Goal: Feedback & Contribution: Submit feedback/report problem

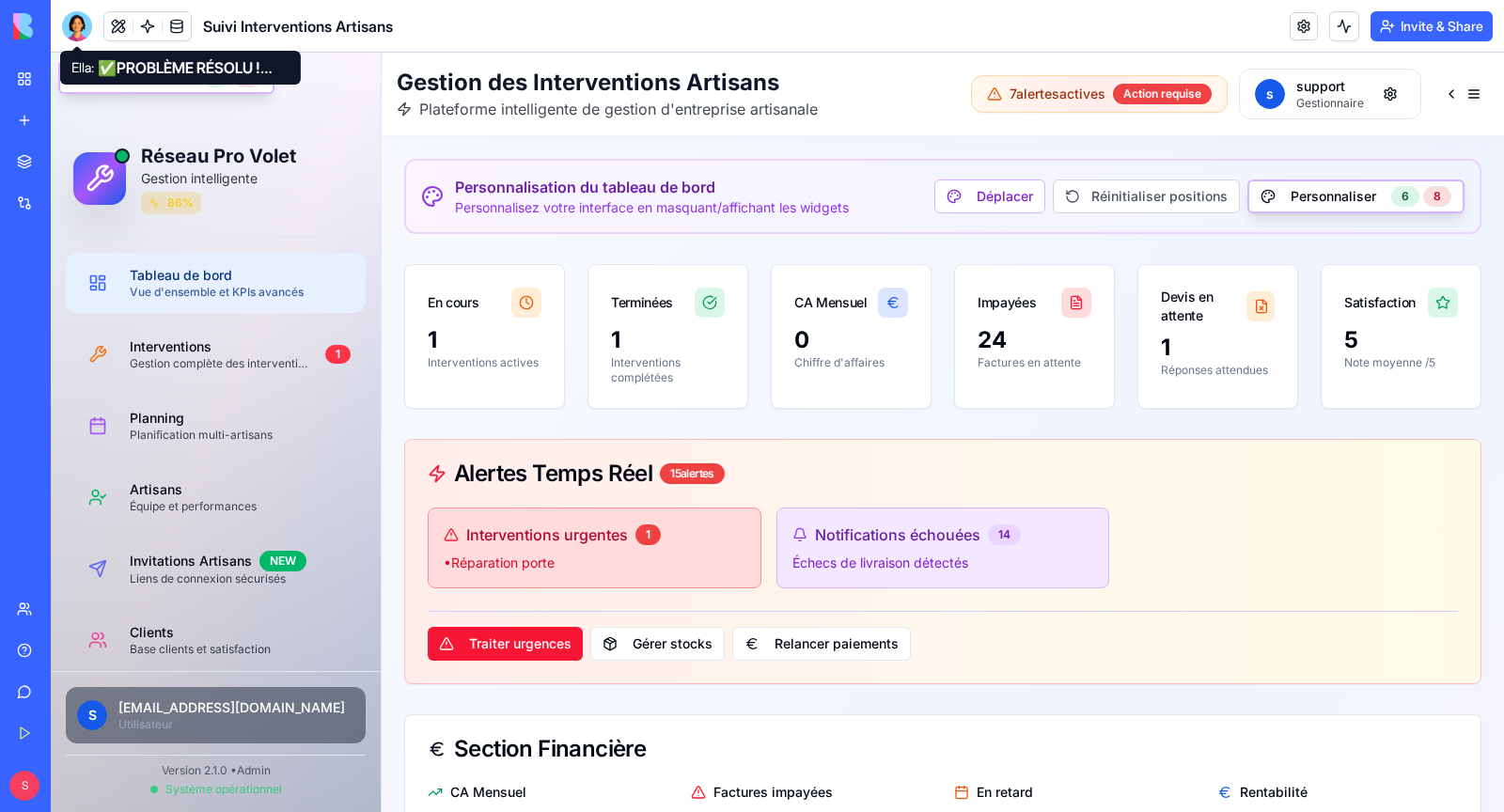
click at [81, 26] on div at bounding box center [78, 26] width 30 height 30
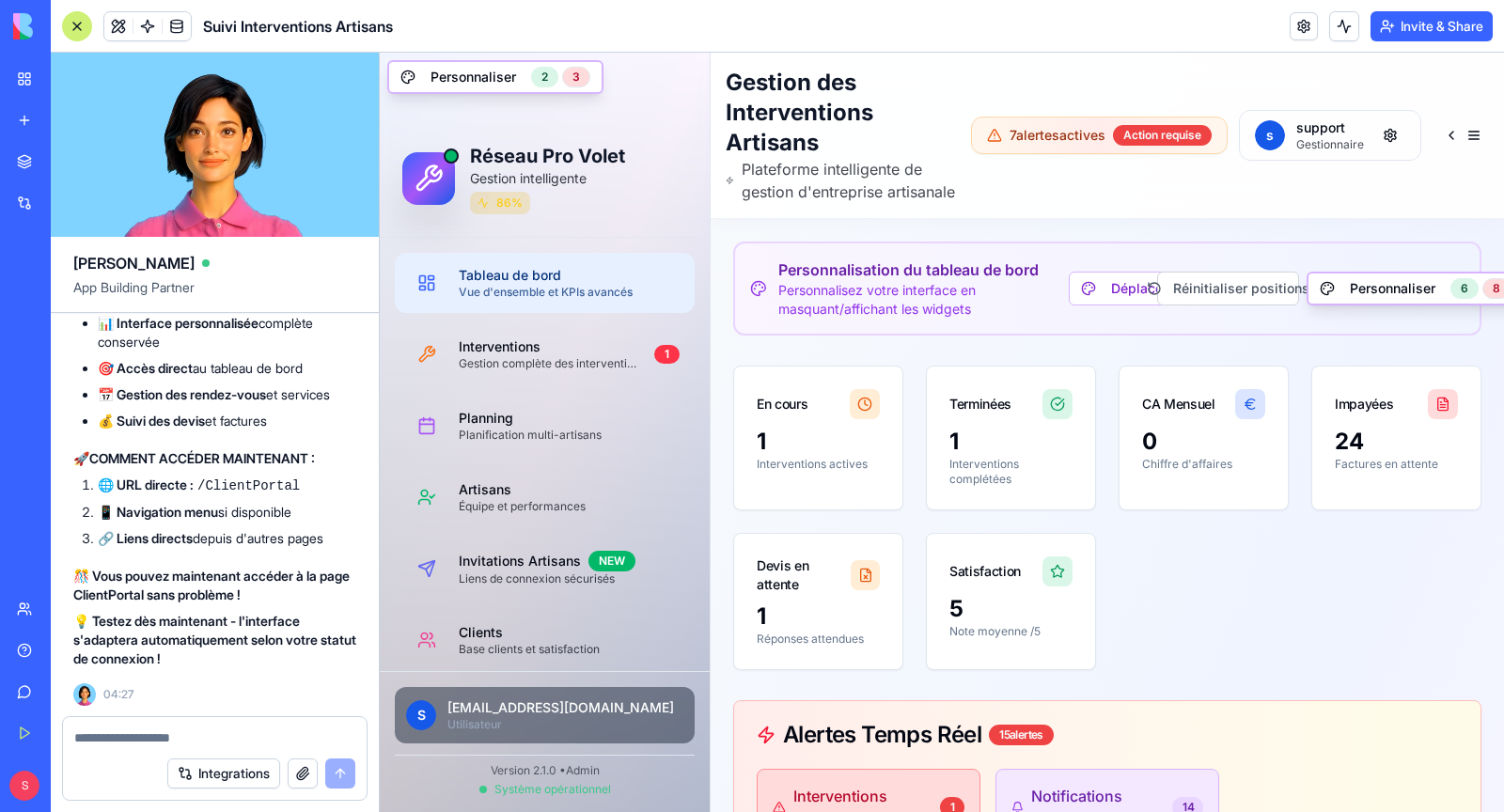
scroll to position [197101, 0]
drag, startPoint x: 201, startPoint y: 564, endPoint x: 340, endPoint y: 564, distance: 139.0
copy code "/ClientPortal"
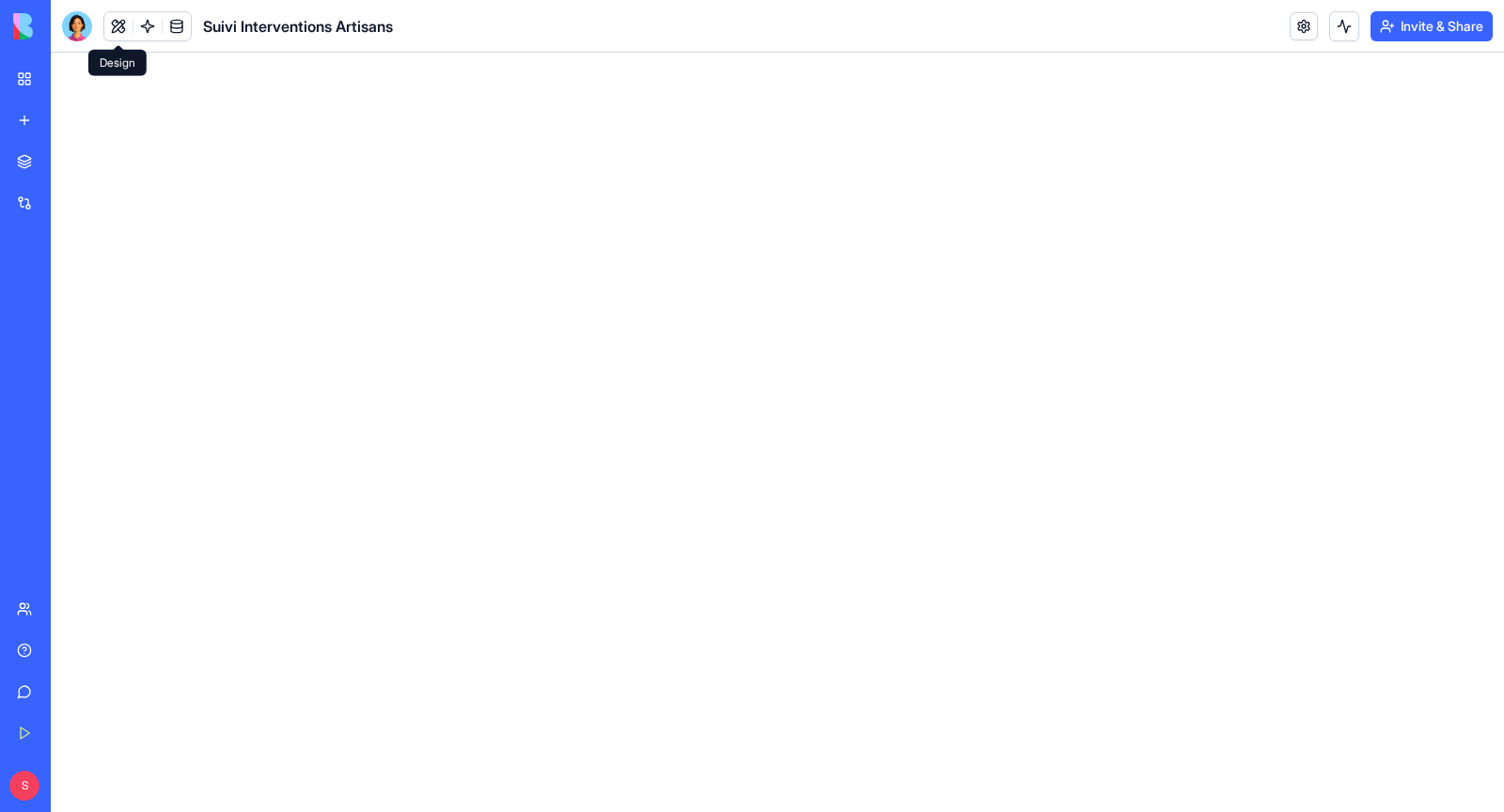
click at [109, 18] on button at bounding box center [118, 26] width 28 height 28
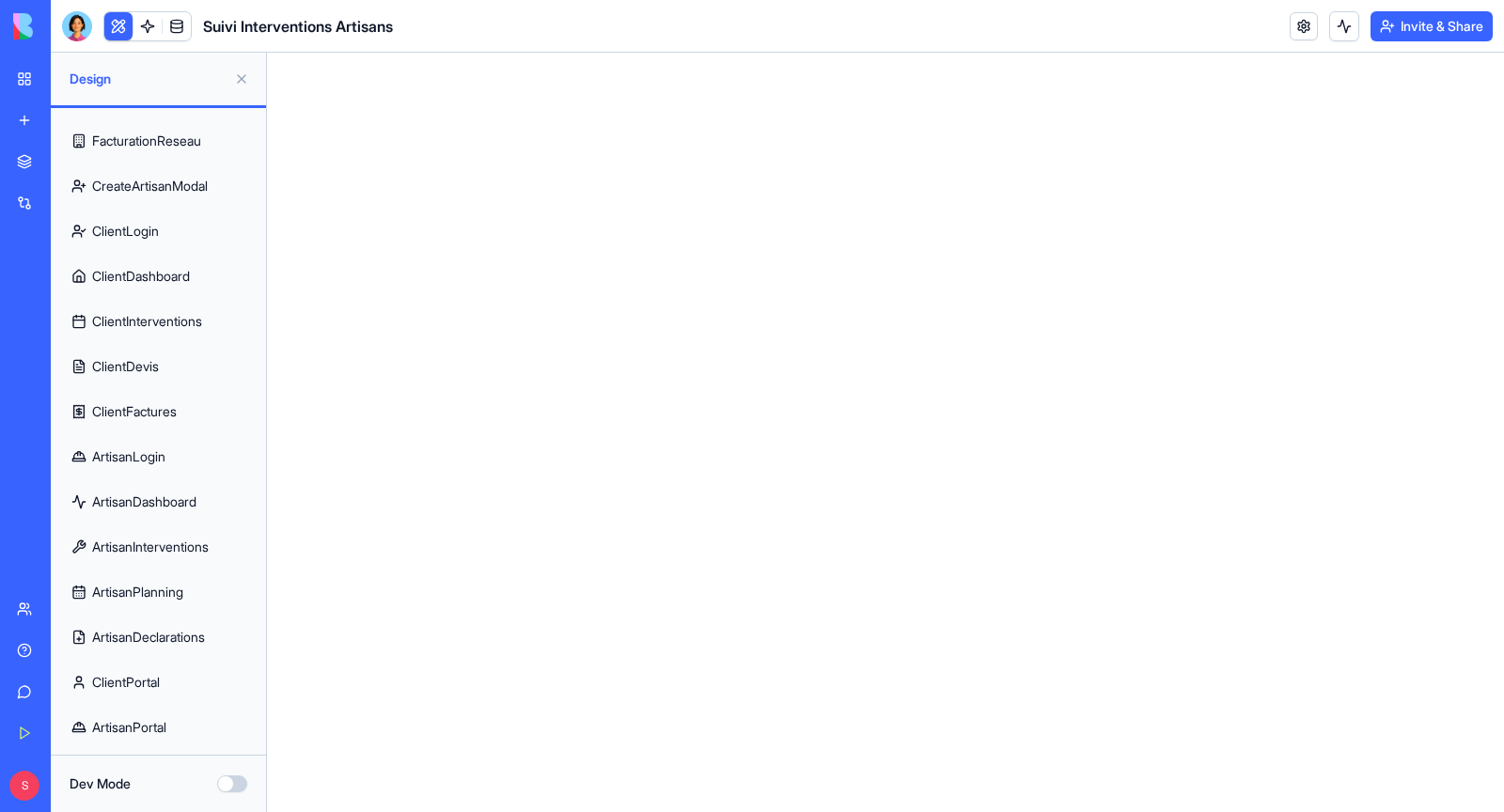
scroll to position [713, 0]
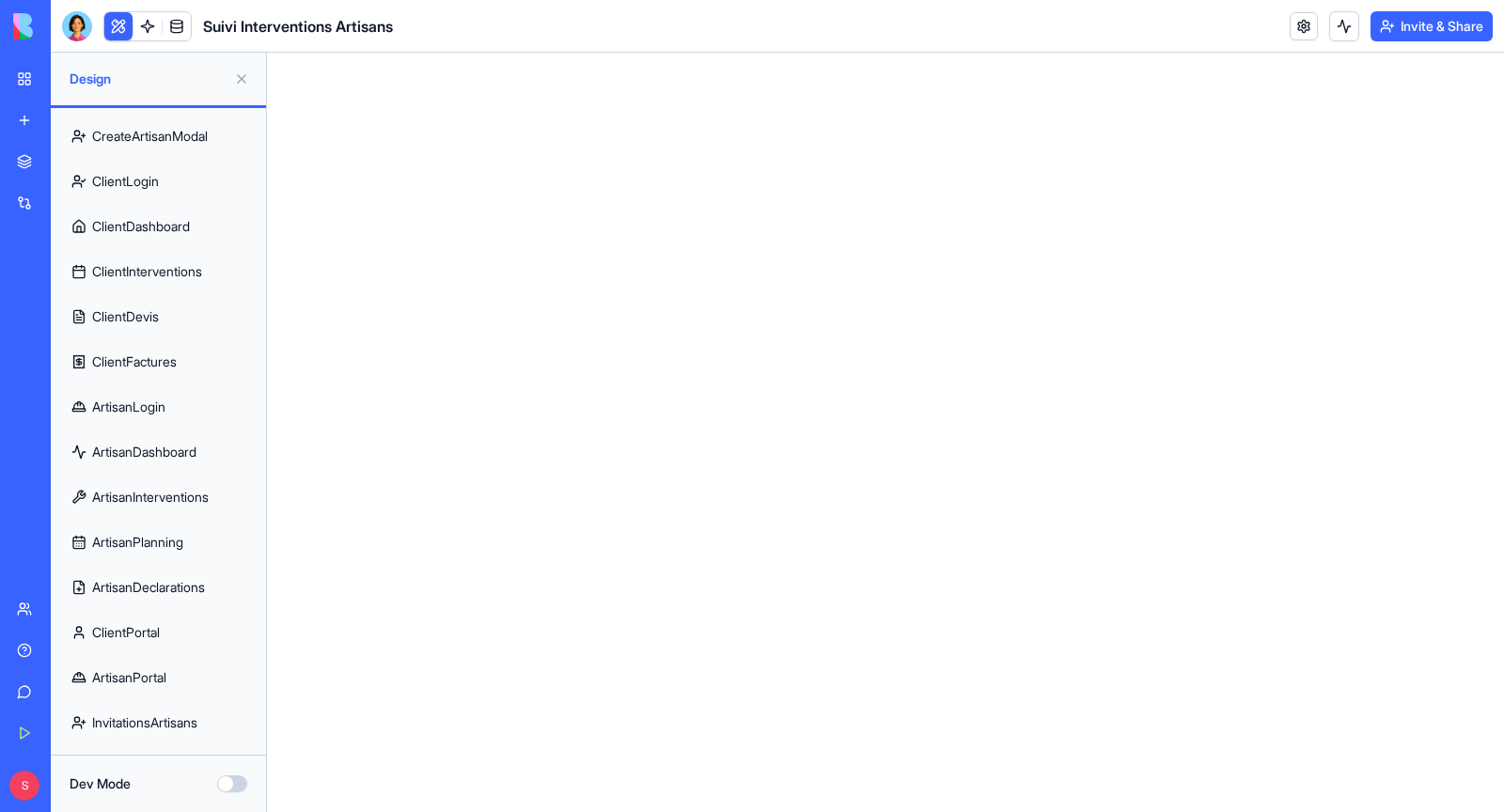
click at [171, 631] on link "ClientPortal" at bounding box center [159, 632] width 193 height 45
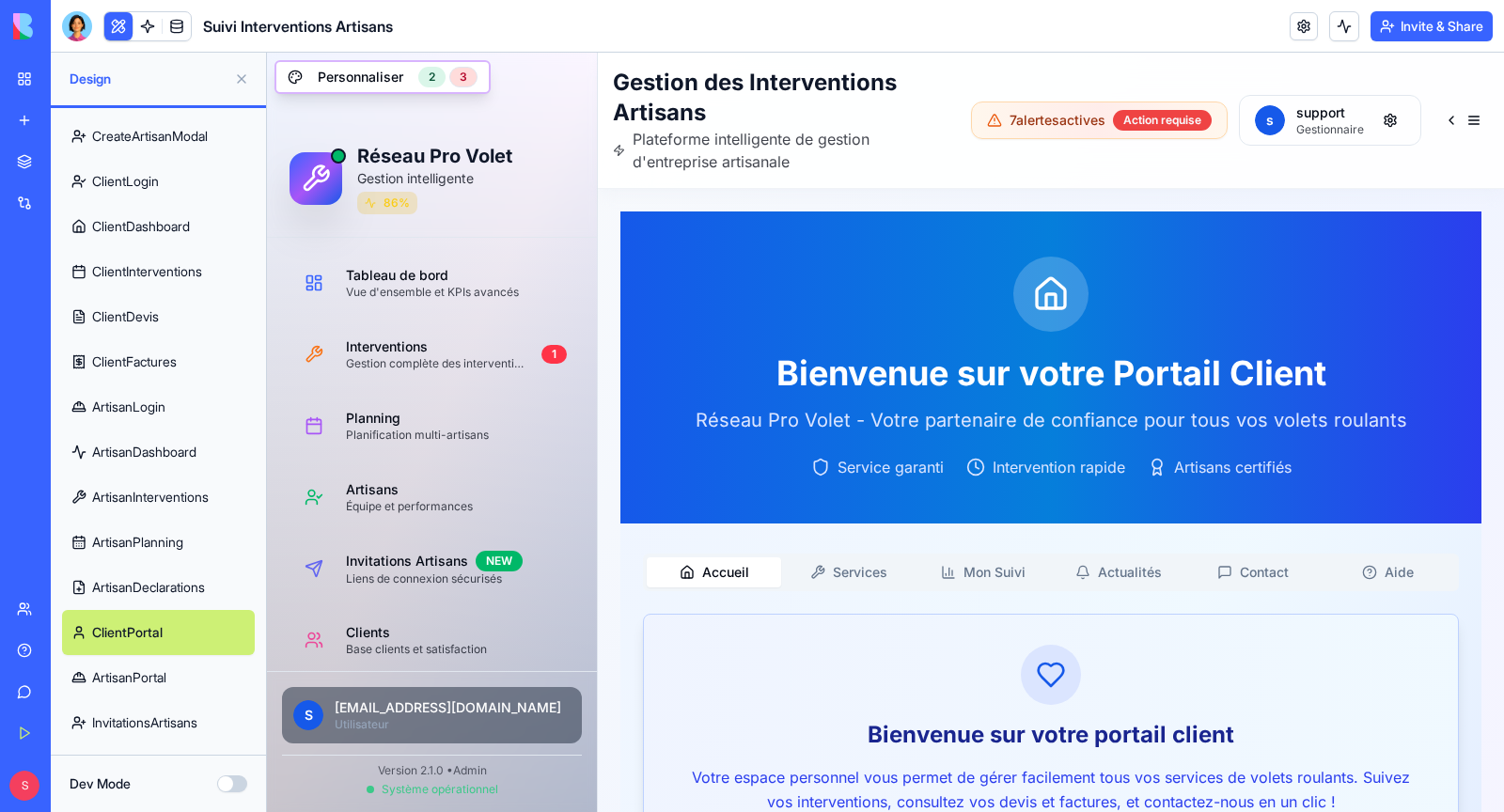
click at [875, 584] on button "Services" at bounding box center [848, 573] width 134 height 30
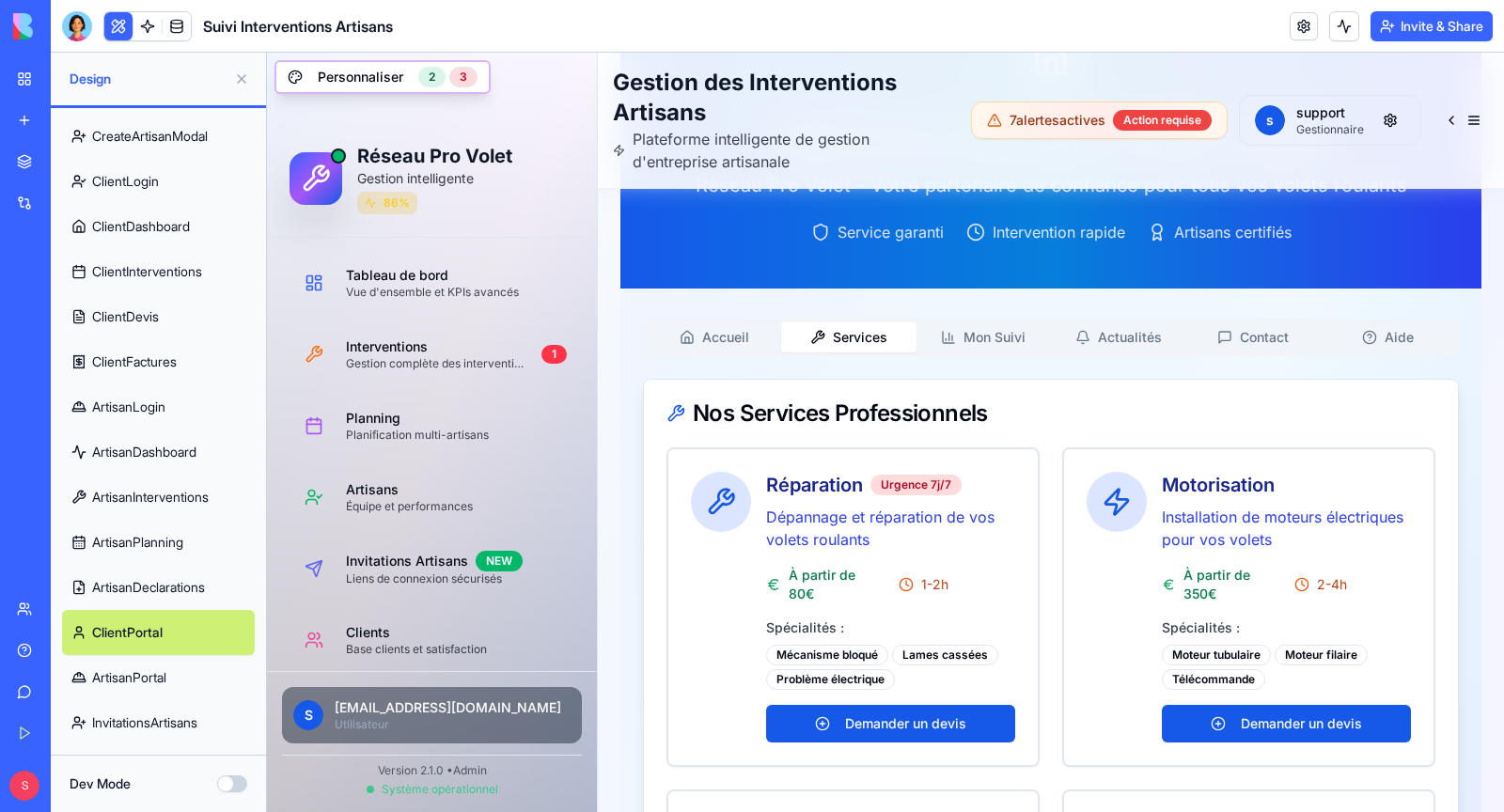
scroll to position [199, 0]
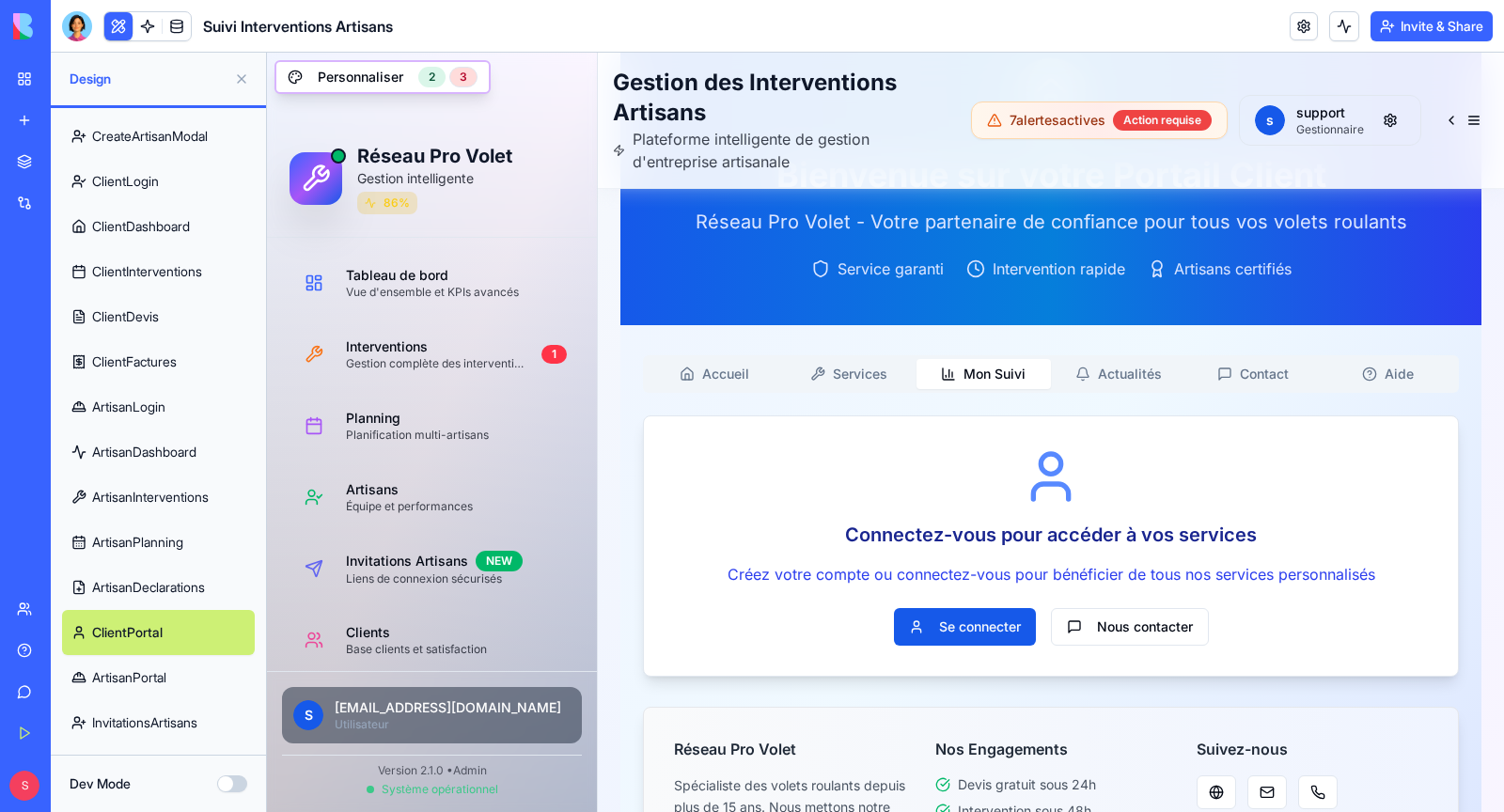
click at [969, 379] on button "Mon Suivi" at bounding box center [984, 374] width 134 height 30
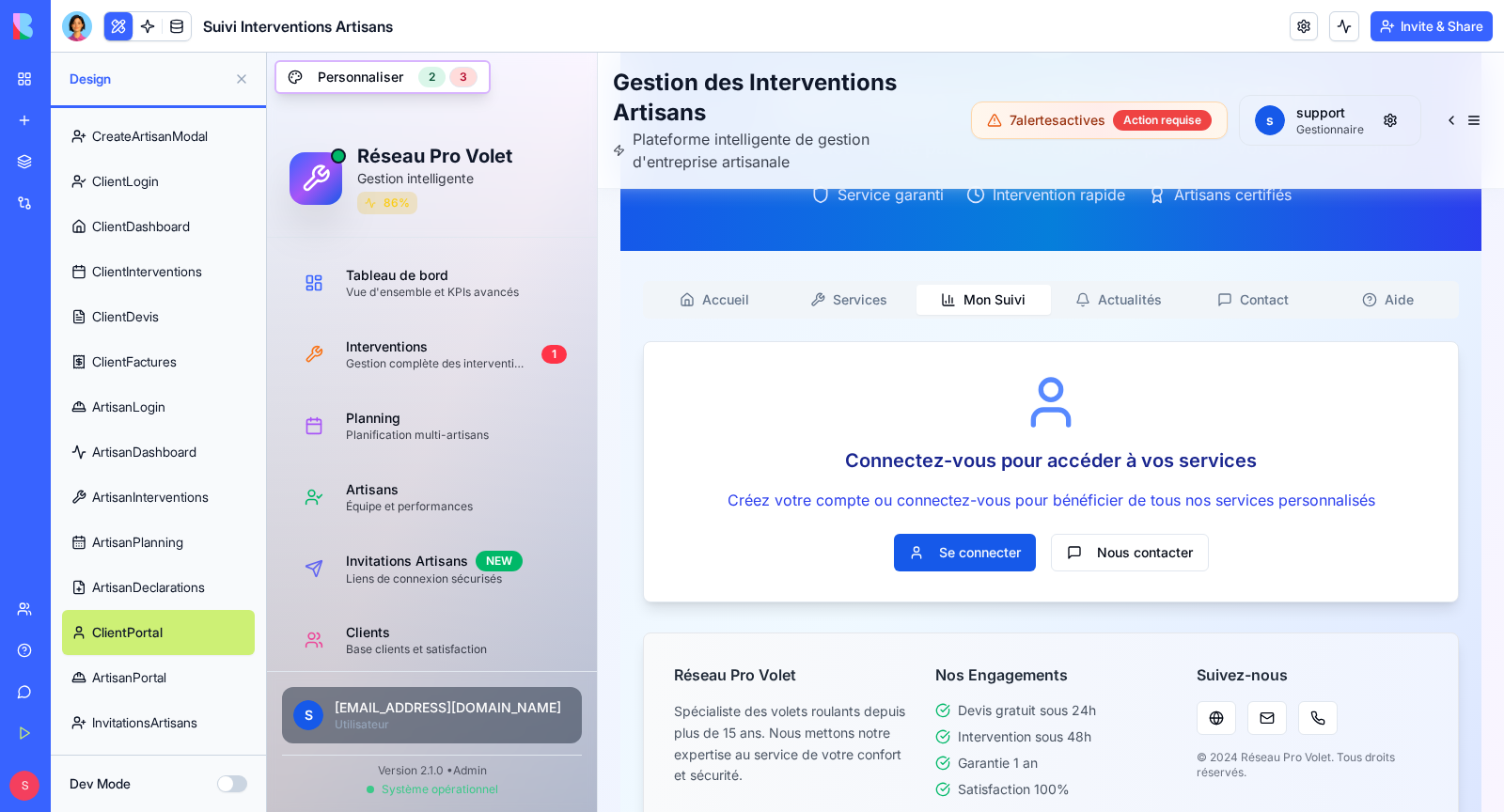
scroll to position [283, 0]
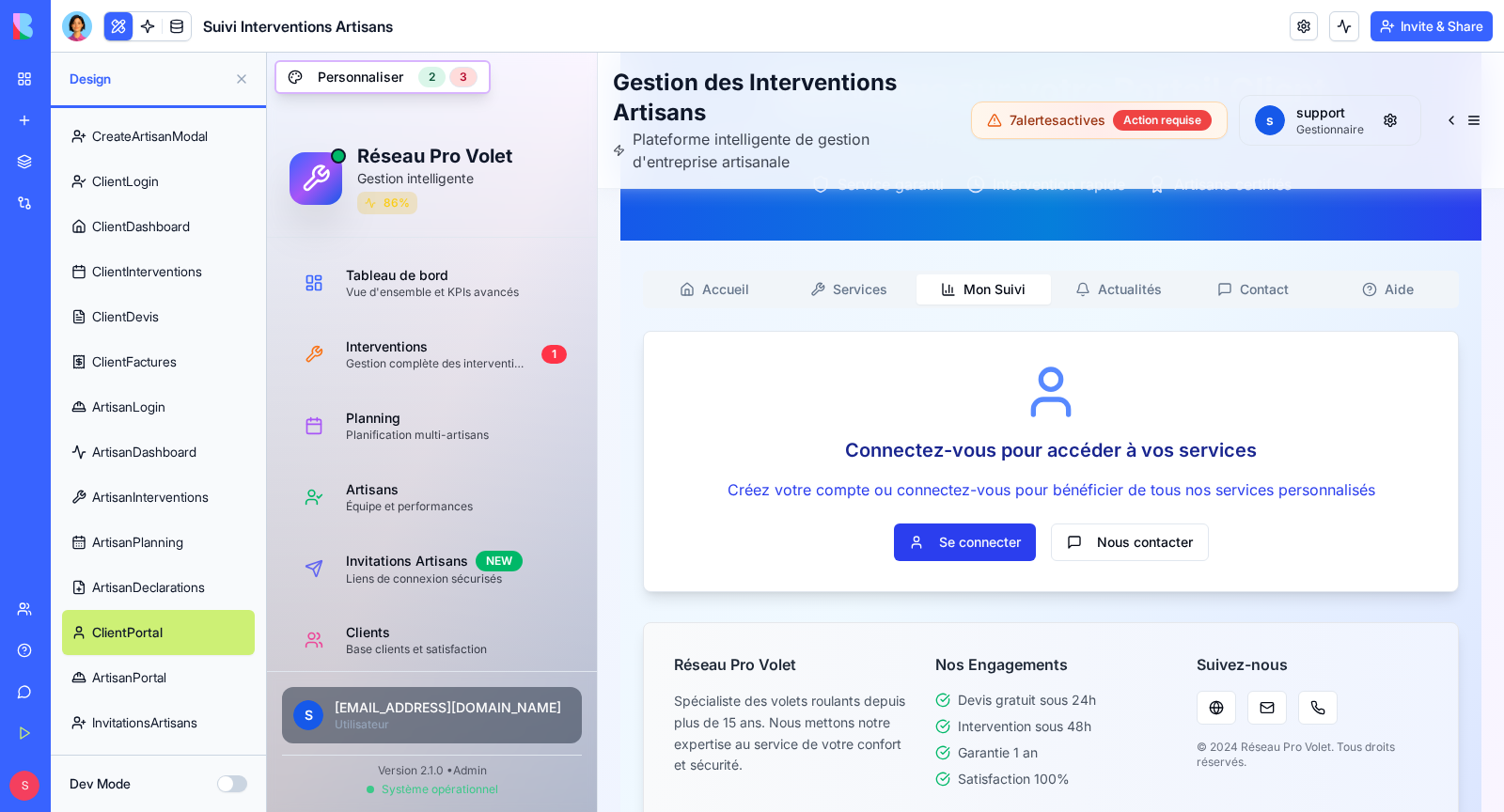
click at [981, 548] on button "Se connecter" at bounding box center [965, 543] width 142 height 38
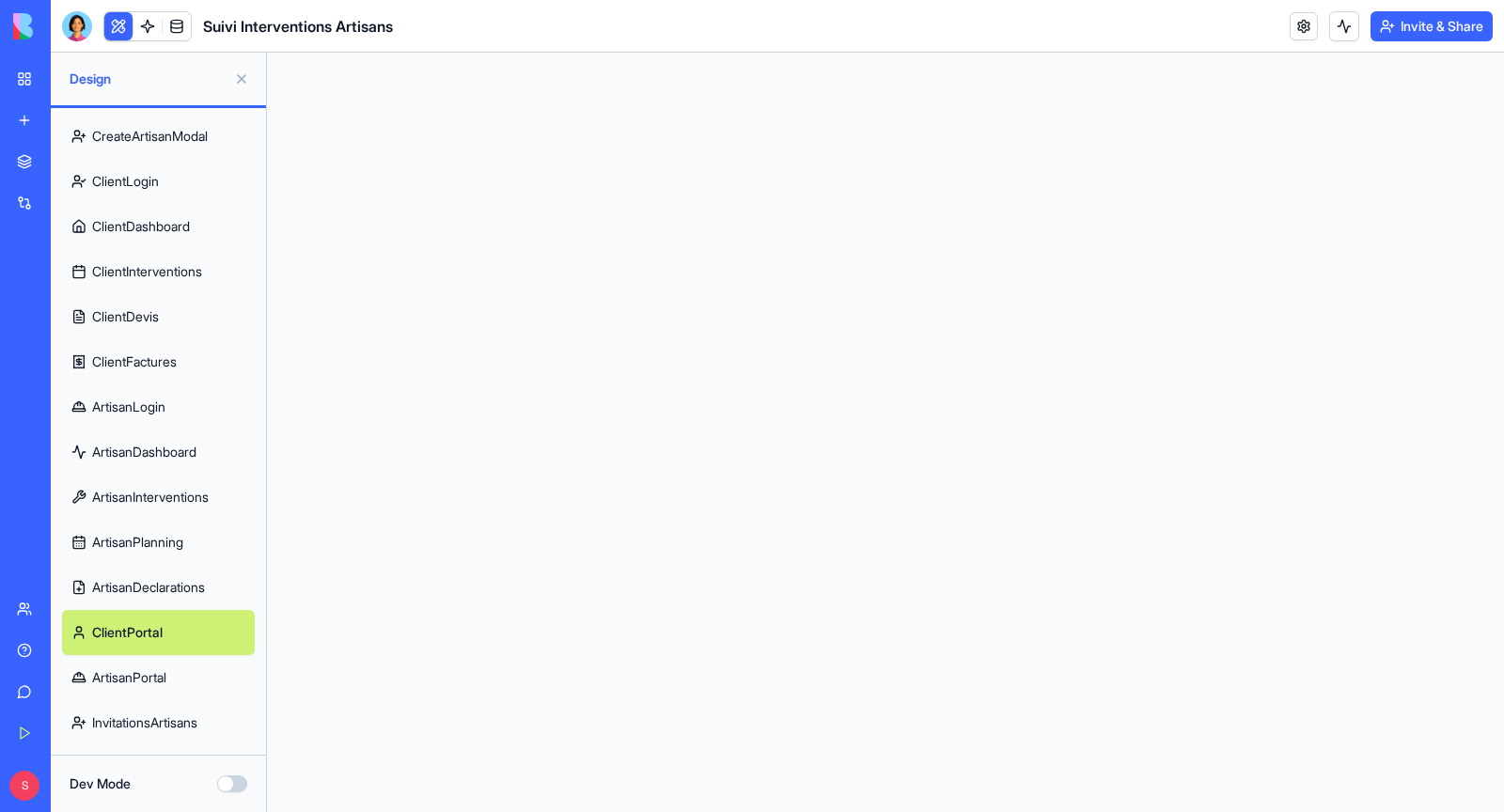
scroll to position [0, 0]
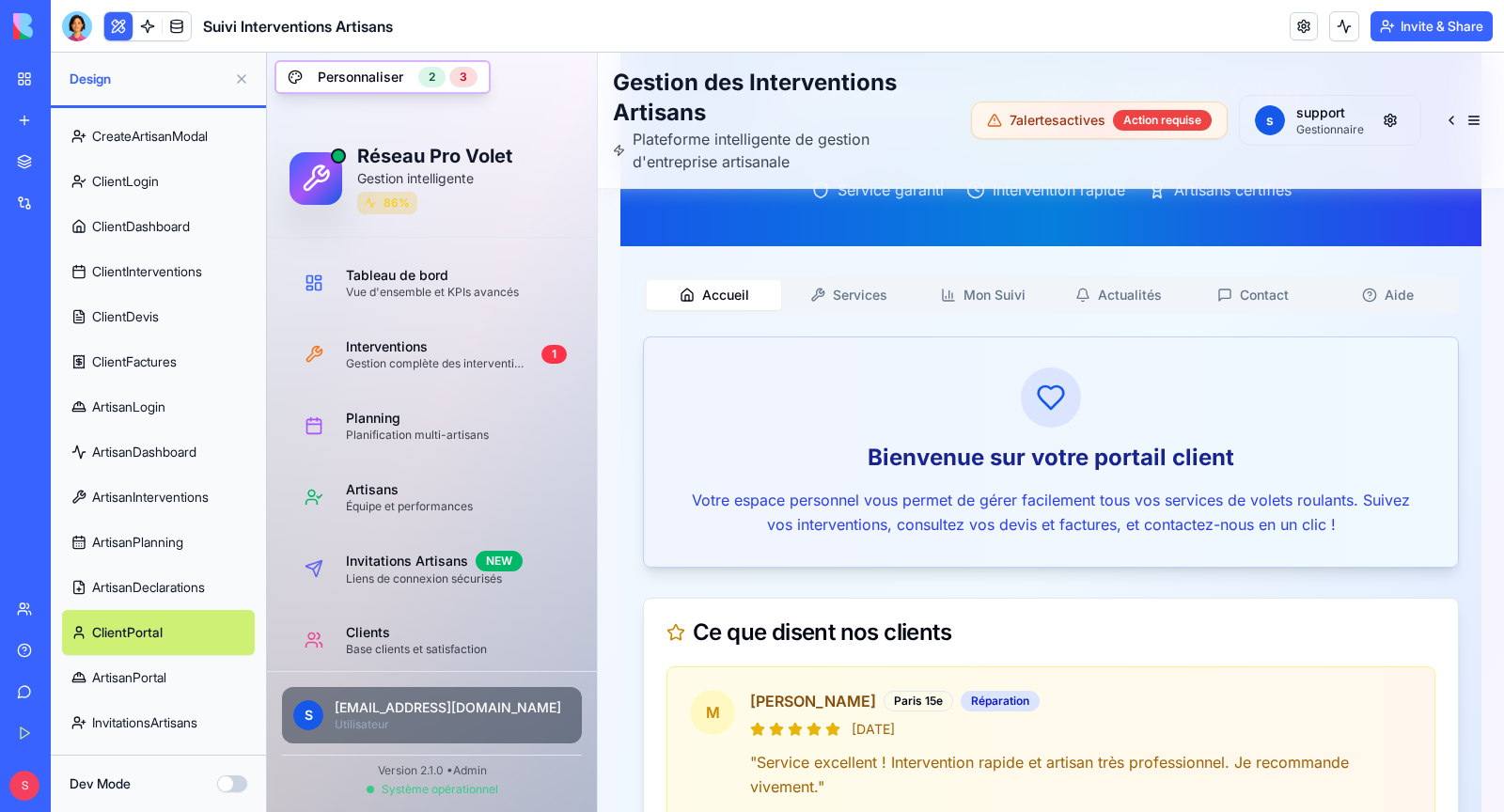
scroll to position [270, 0]
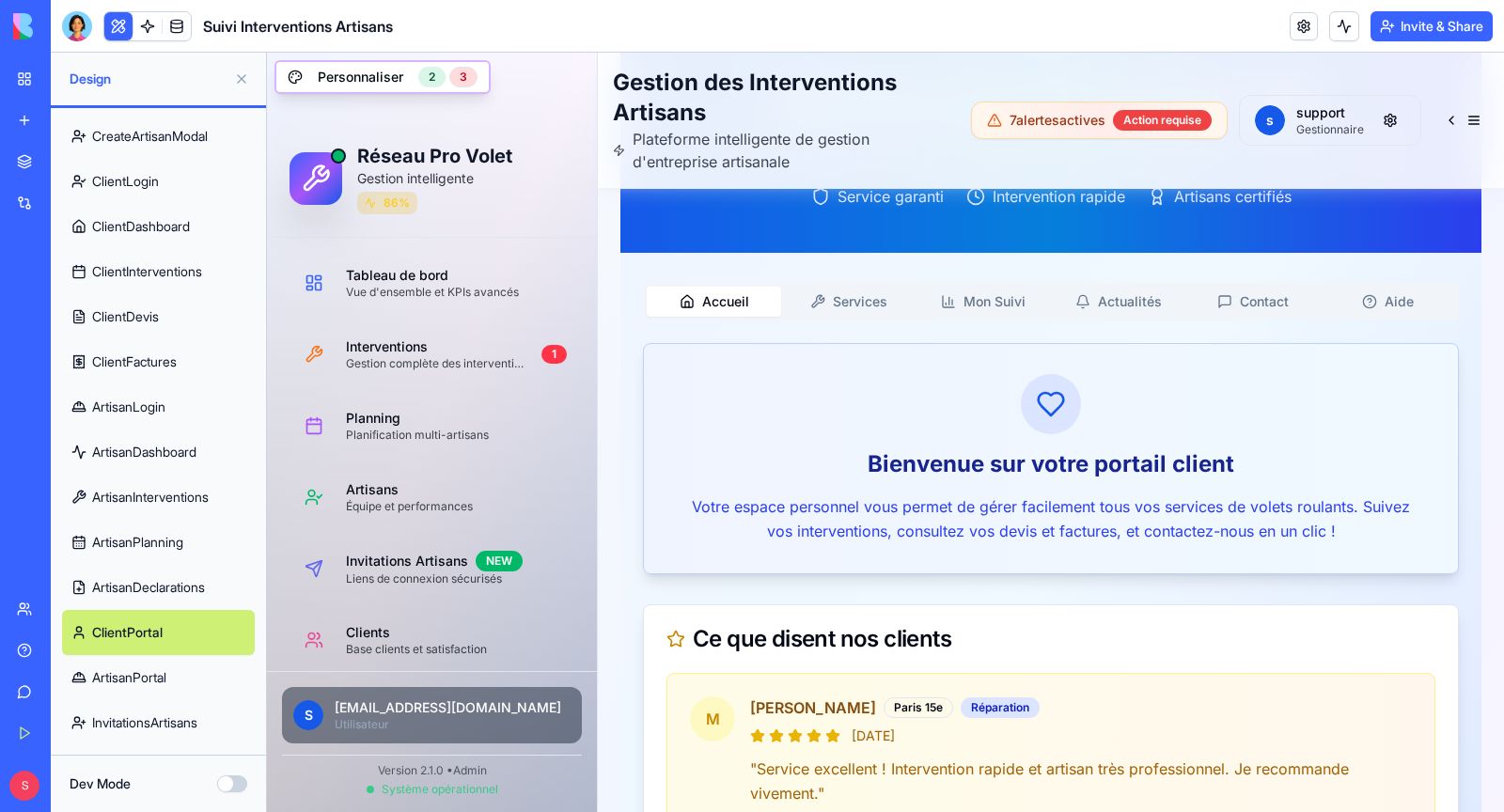
click at [861, 306] on button "Services" at bounding box center [848, 302] width 134 height 30
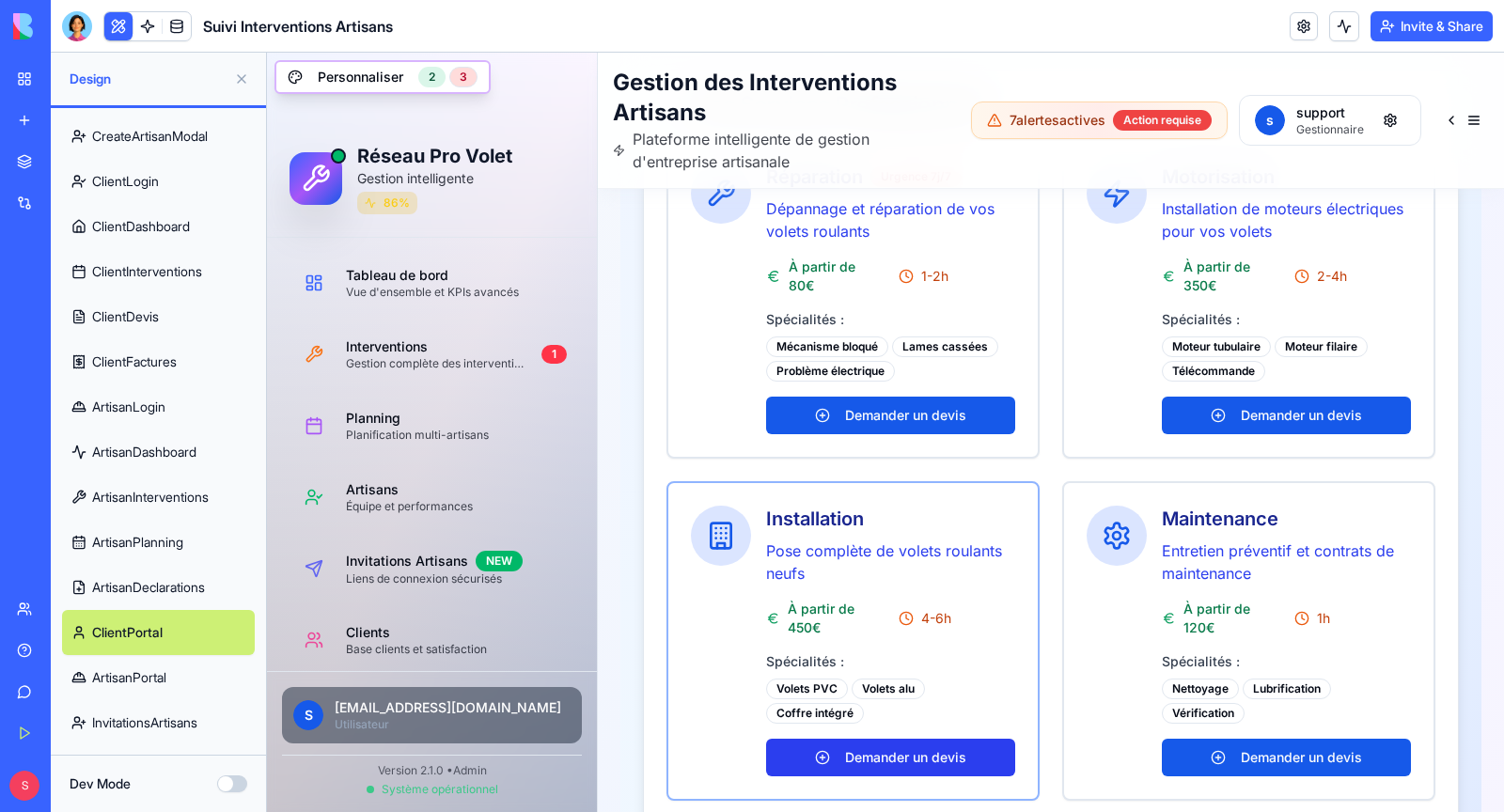
scroll to position [523, 0]
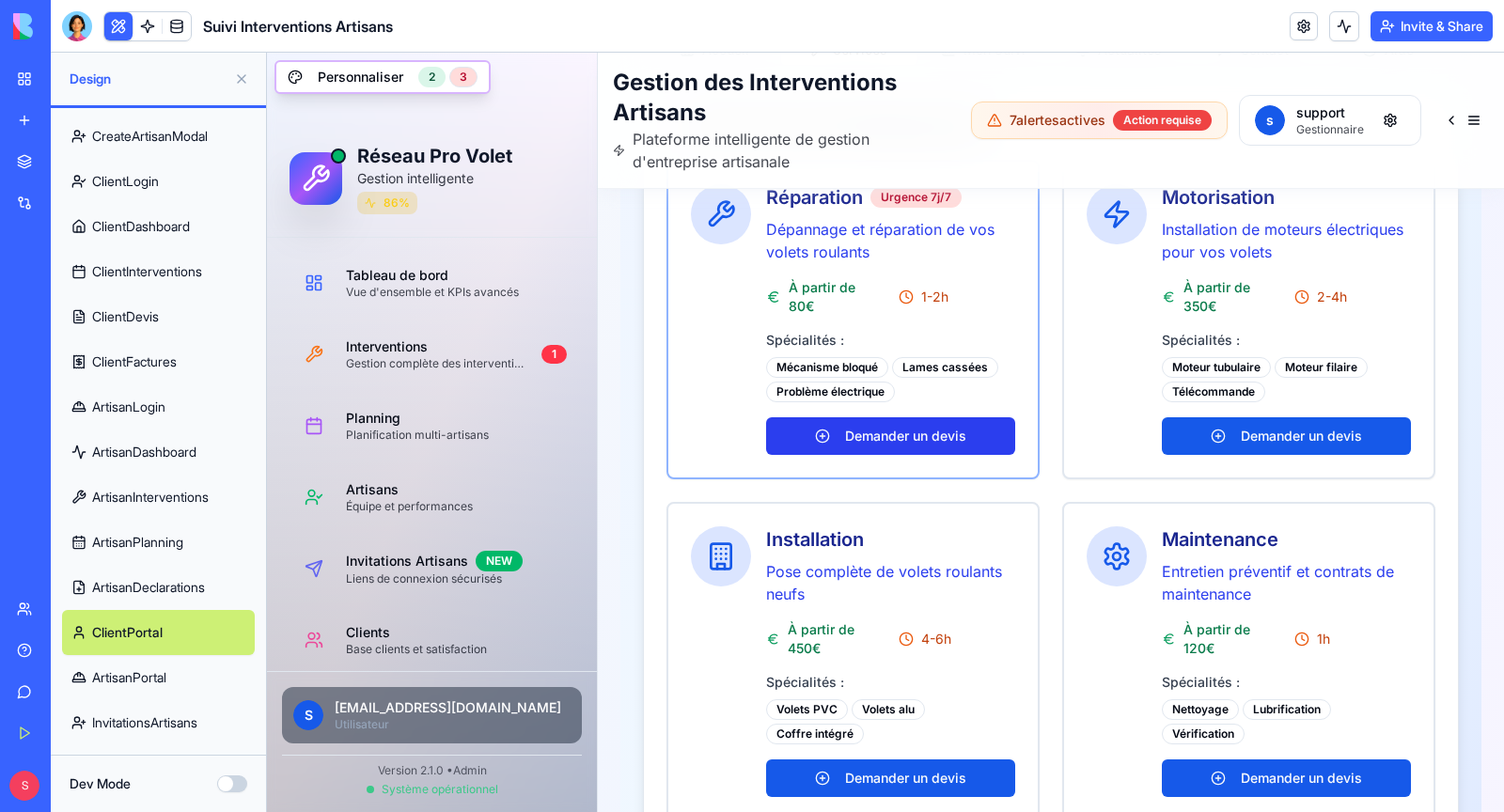
click at [905, 427] on button "Demander un devis" at bounding box center [890, 437] width 250 height 38
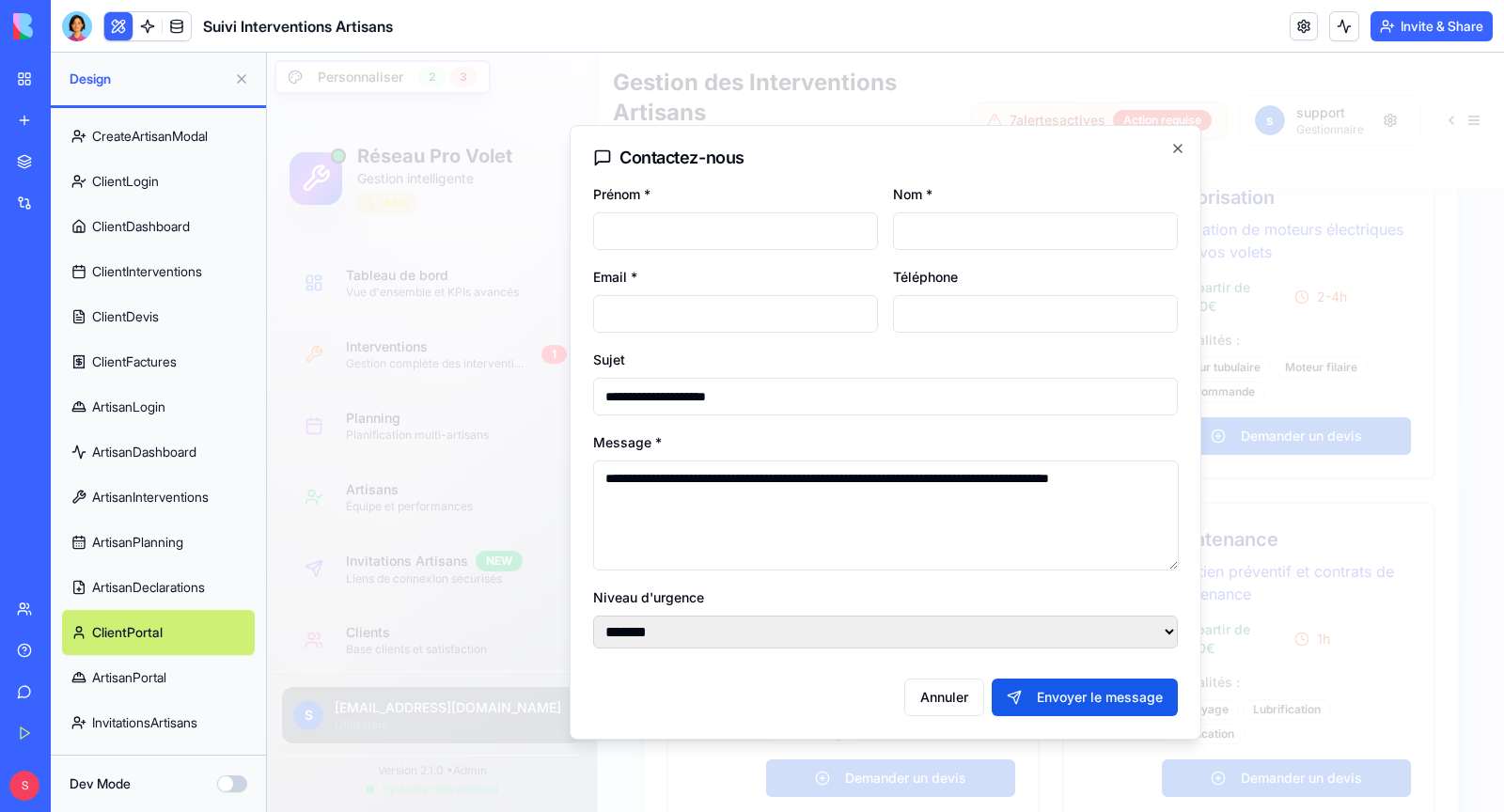
click at [1004, 522] on textarea "**********" at bounding box center [886, 515] width 586 height 110
click at [978, 635] on select "**********" at bounding box center [885, 631] width 585 height 33
click at [1181, 147] on icon "button" at bounding box center [1178, 148] width 15 height 15
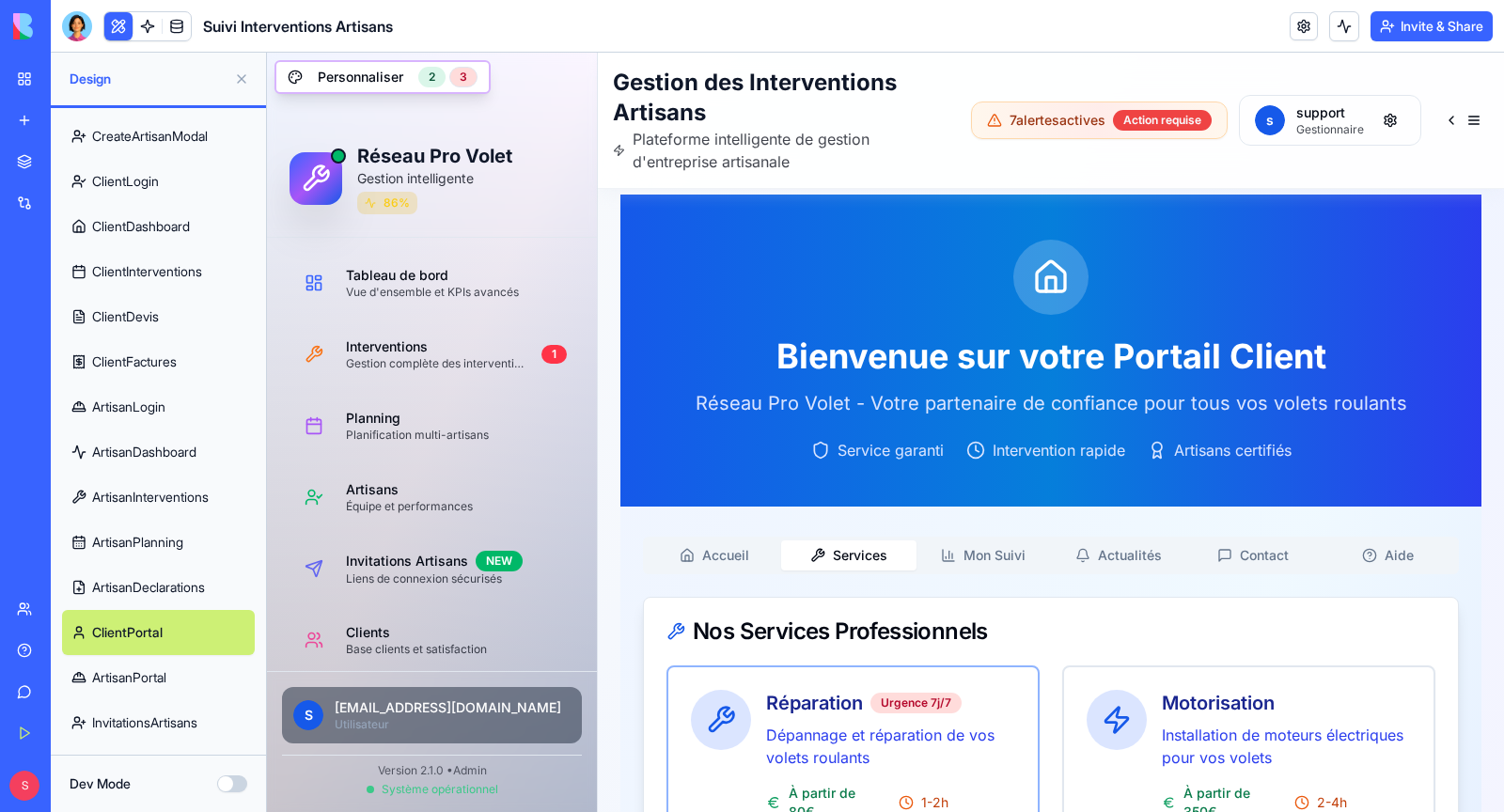
scroll to position [0, 0]
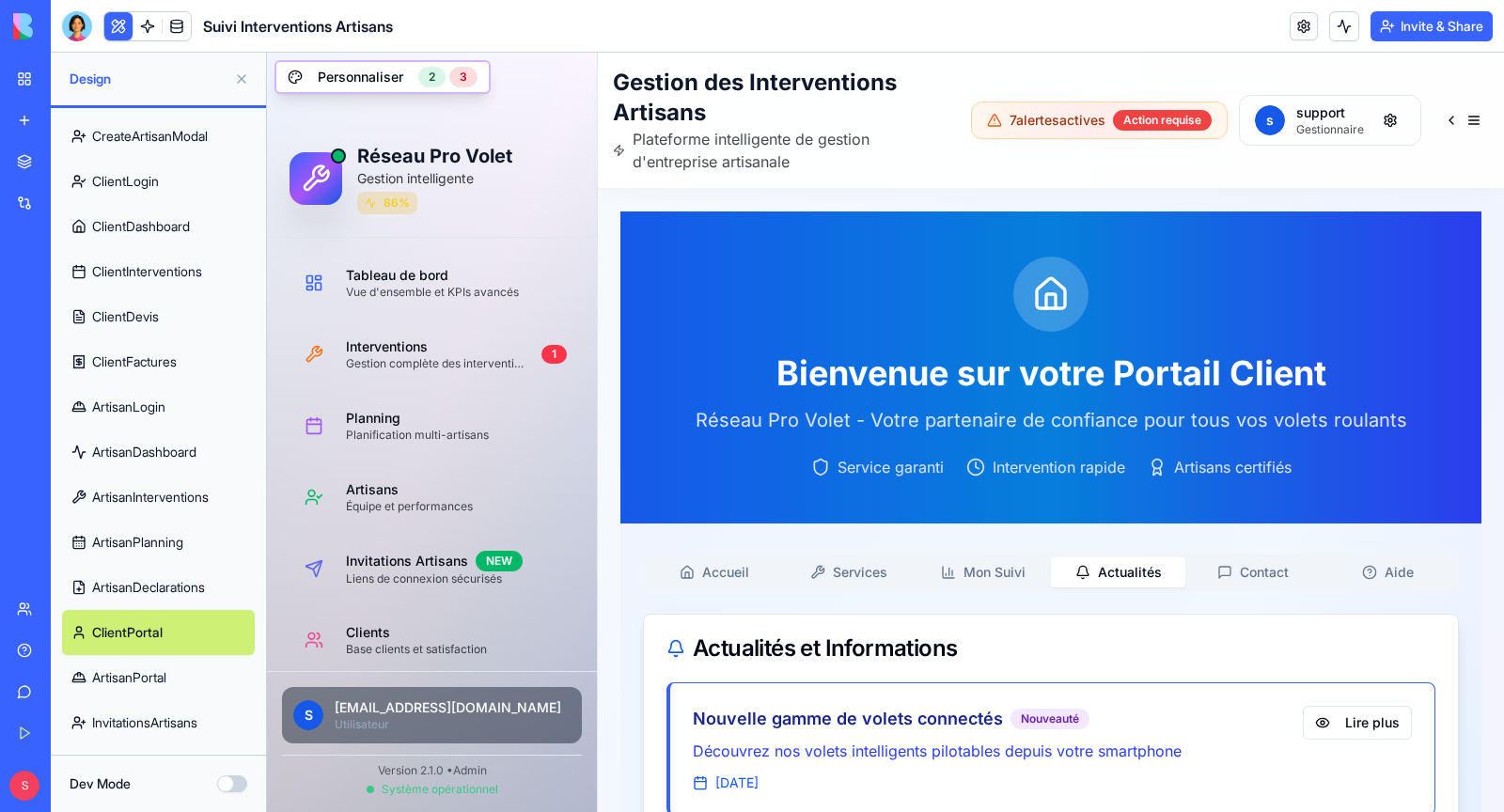
click at [1159, 572] on button "Actualités" at bounding box center [1118, 573] width 134 height 30
click at [1253, 572] on button "Contact" at bounding box center [1253, 573] width 134 height 30
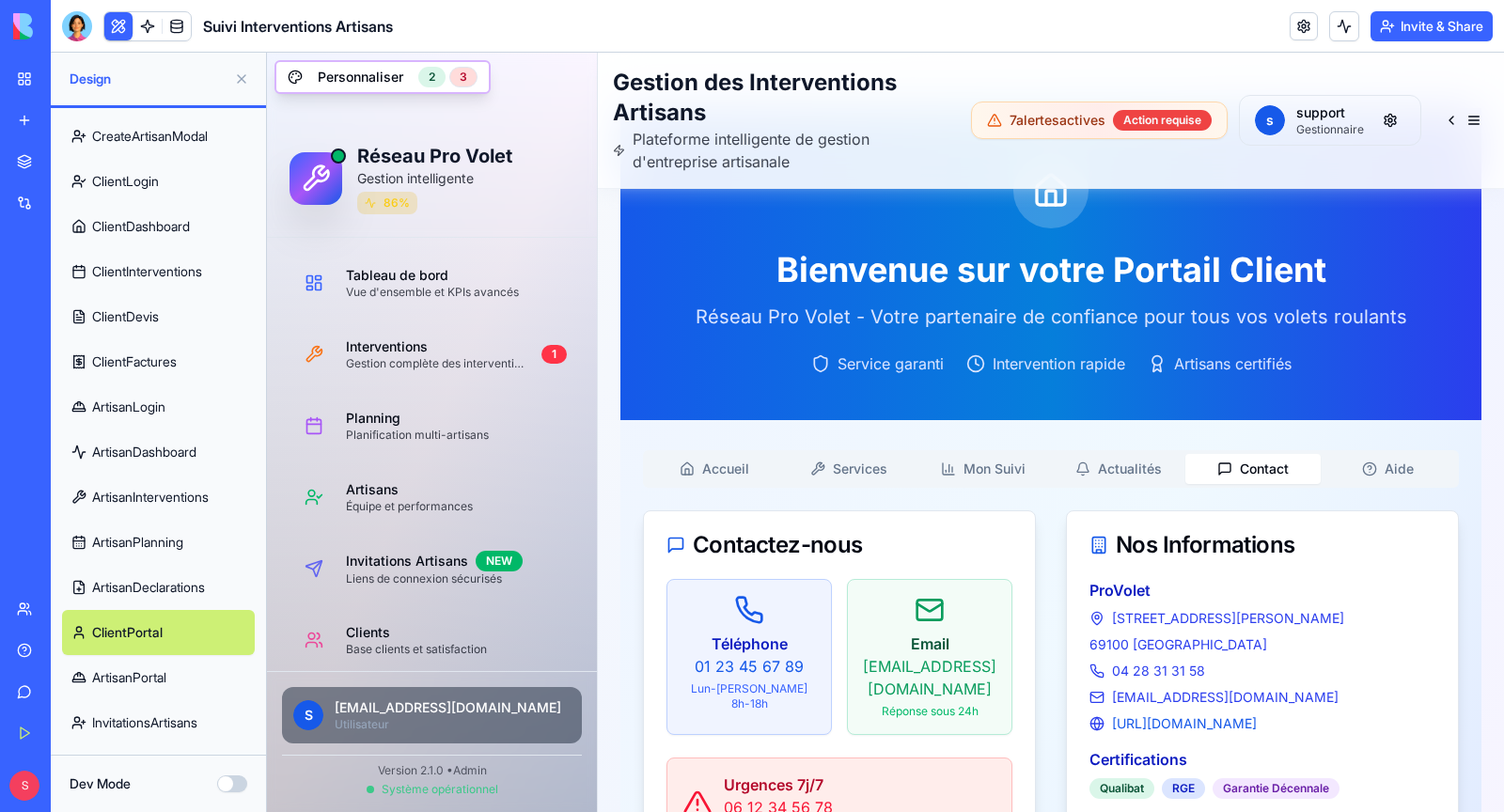
scroll to position [109, 0]
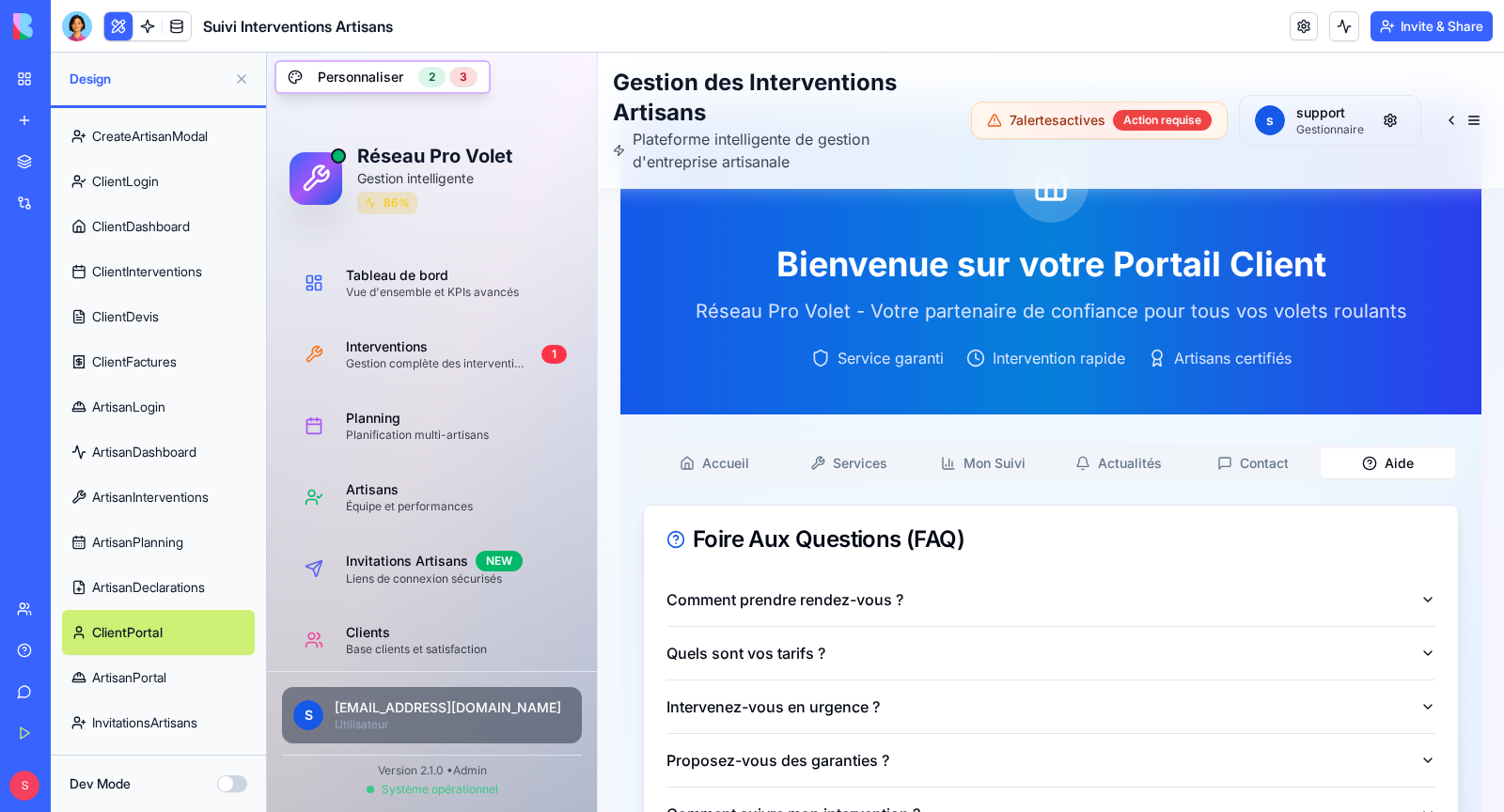
click at [1381, 472] on button "Aide" at bounding box center [1388, 463] width 134 height 30
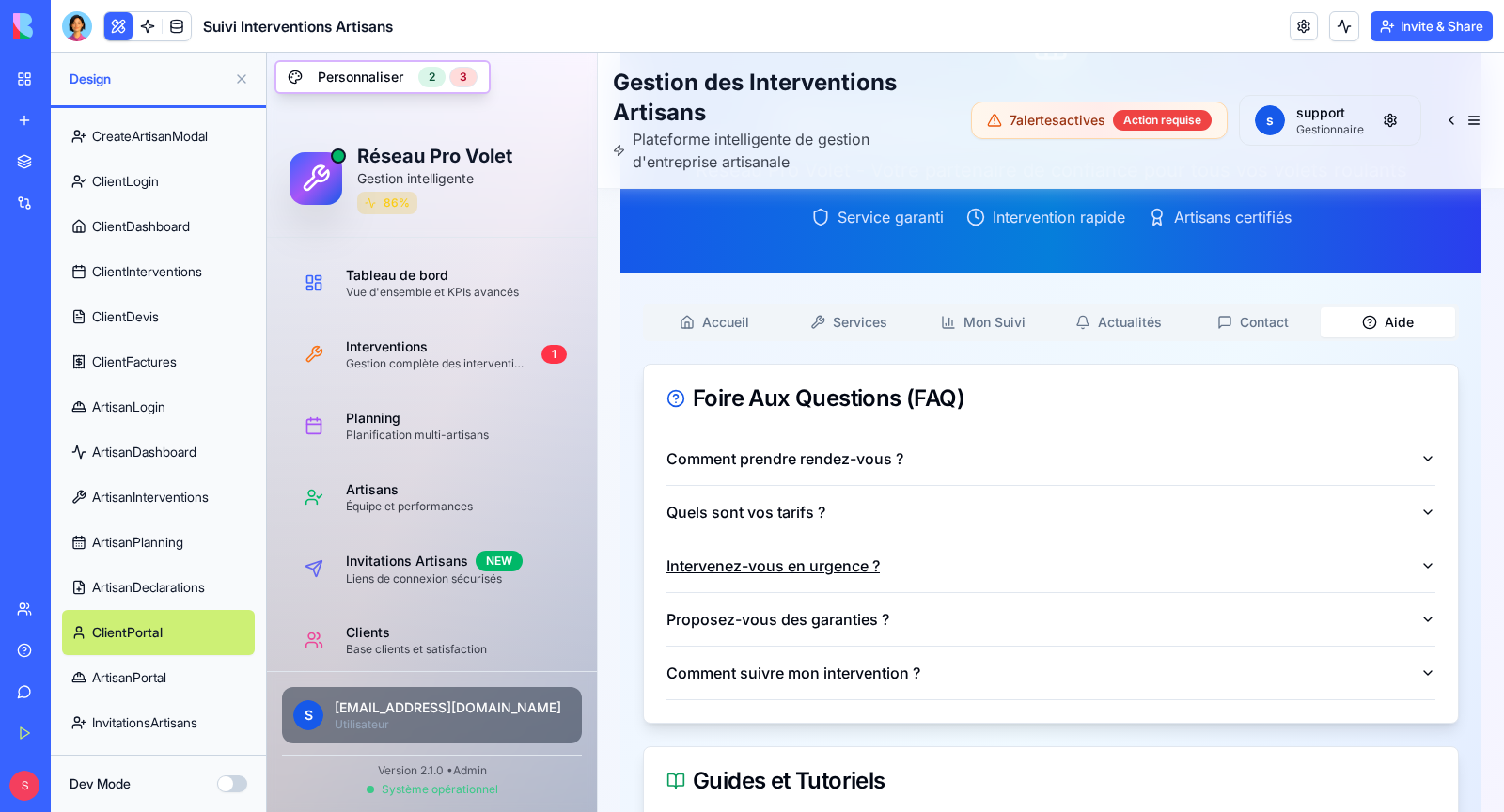
scroll to position [260, 0]
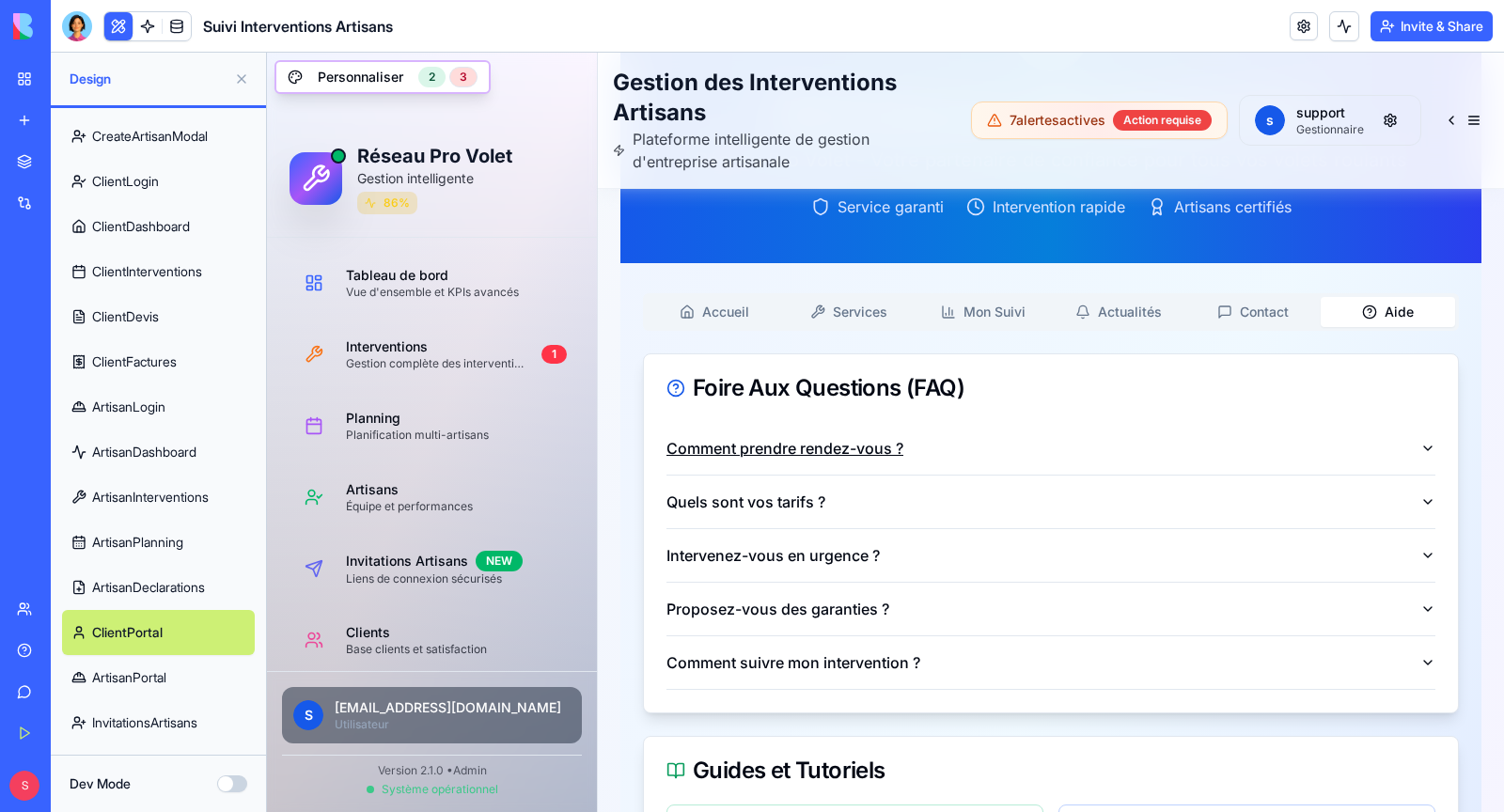
click at [1081, 442] on button "Comment prendre rendez-vous ?" at bounding box center [1050, 448] width 769 height 53
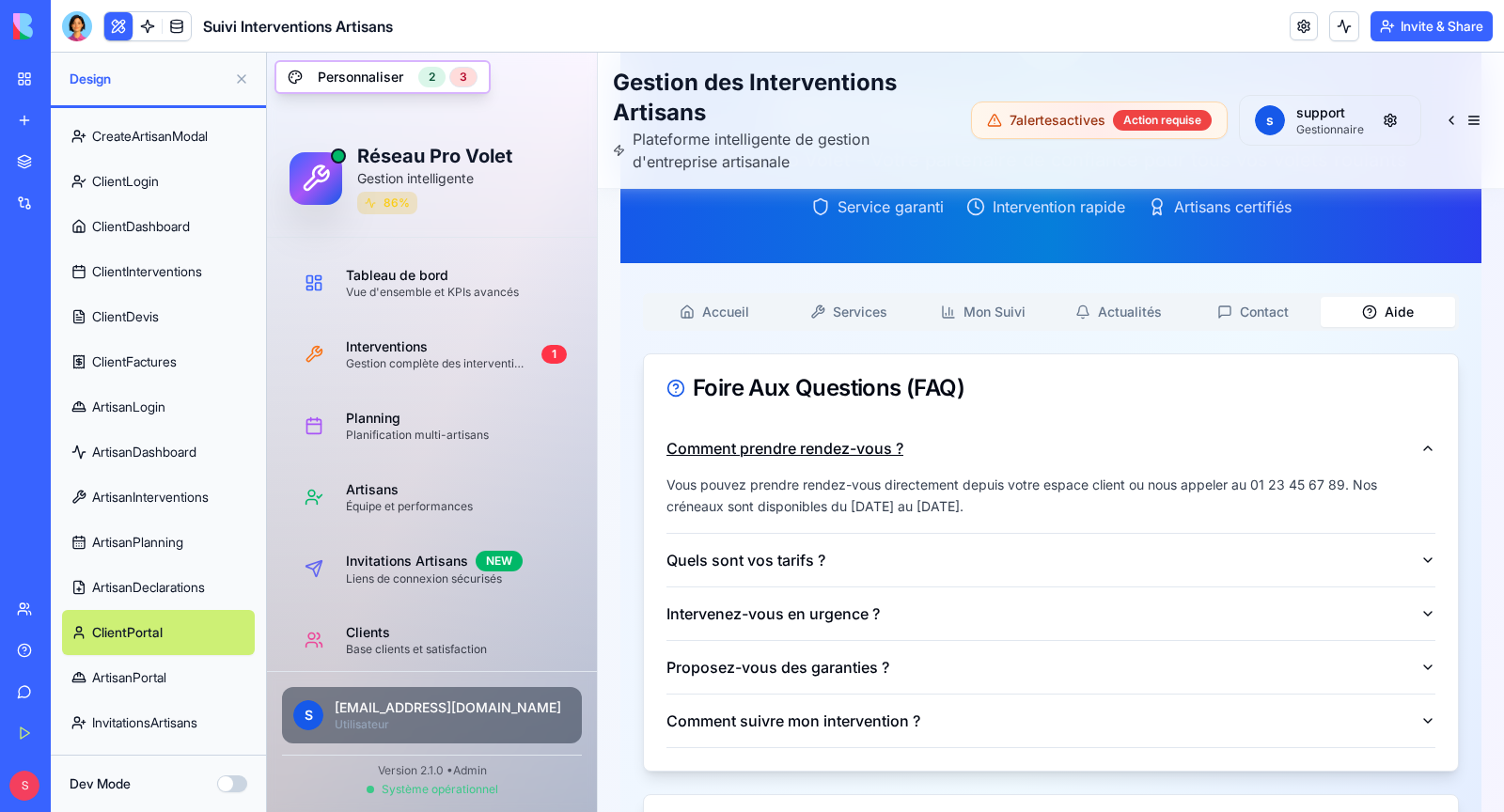
click at [1081, 442] on button "Comment prendre rendez-vous ?" at bounding box center [1050, 448] width 769 height 53
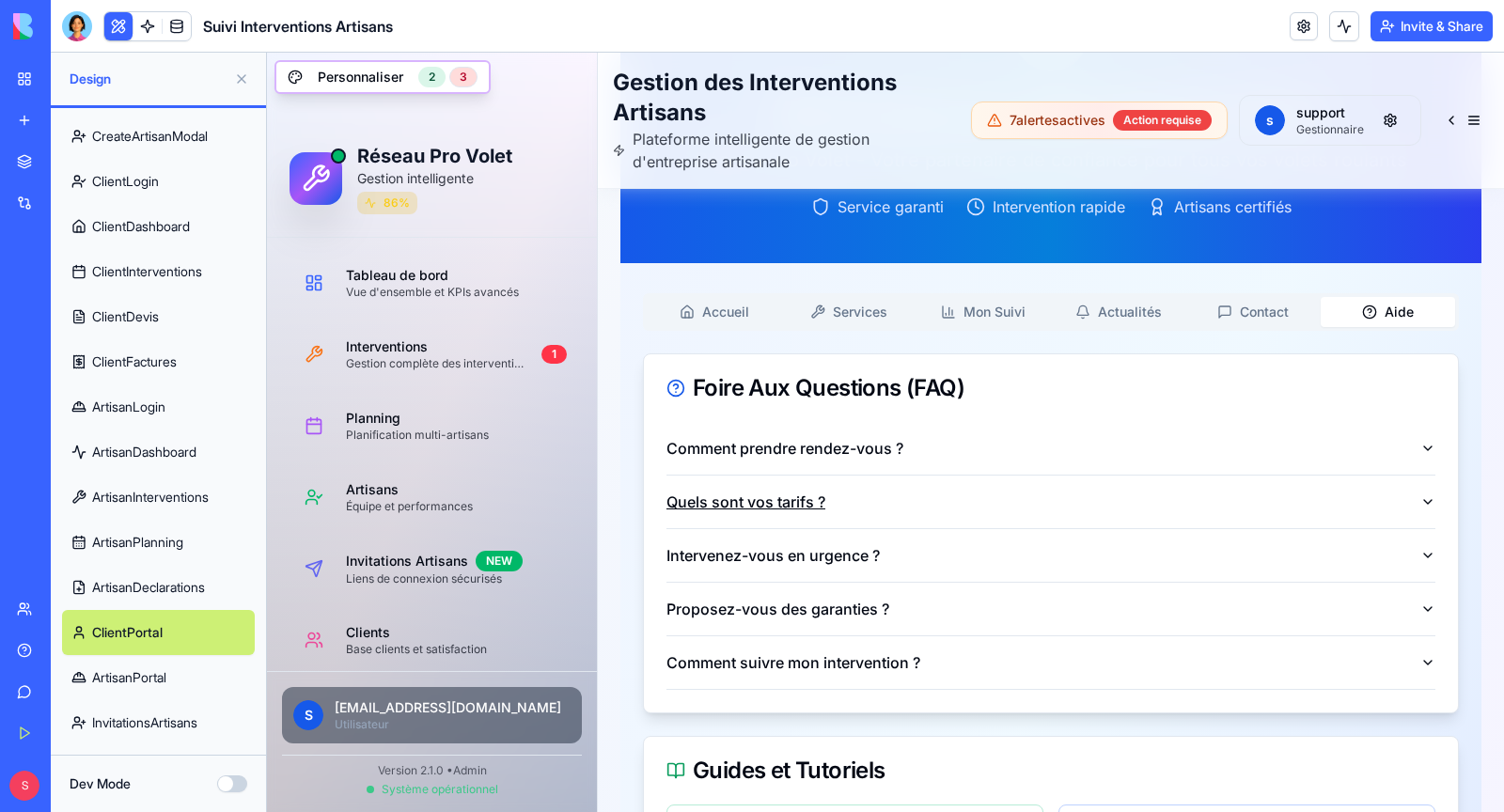
click at [1067, 504] on button "Quels sont vos tarifs ?" at bounding box center [1050, 502] width 769 height 53
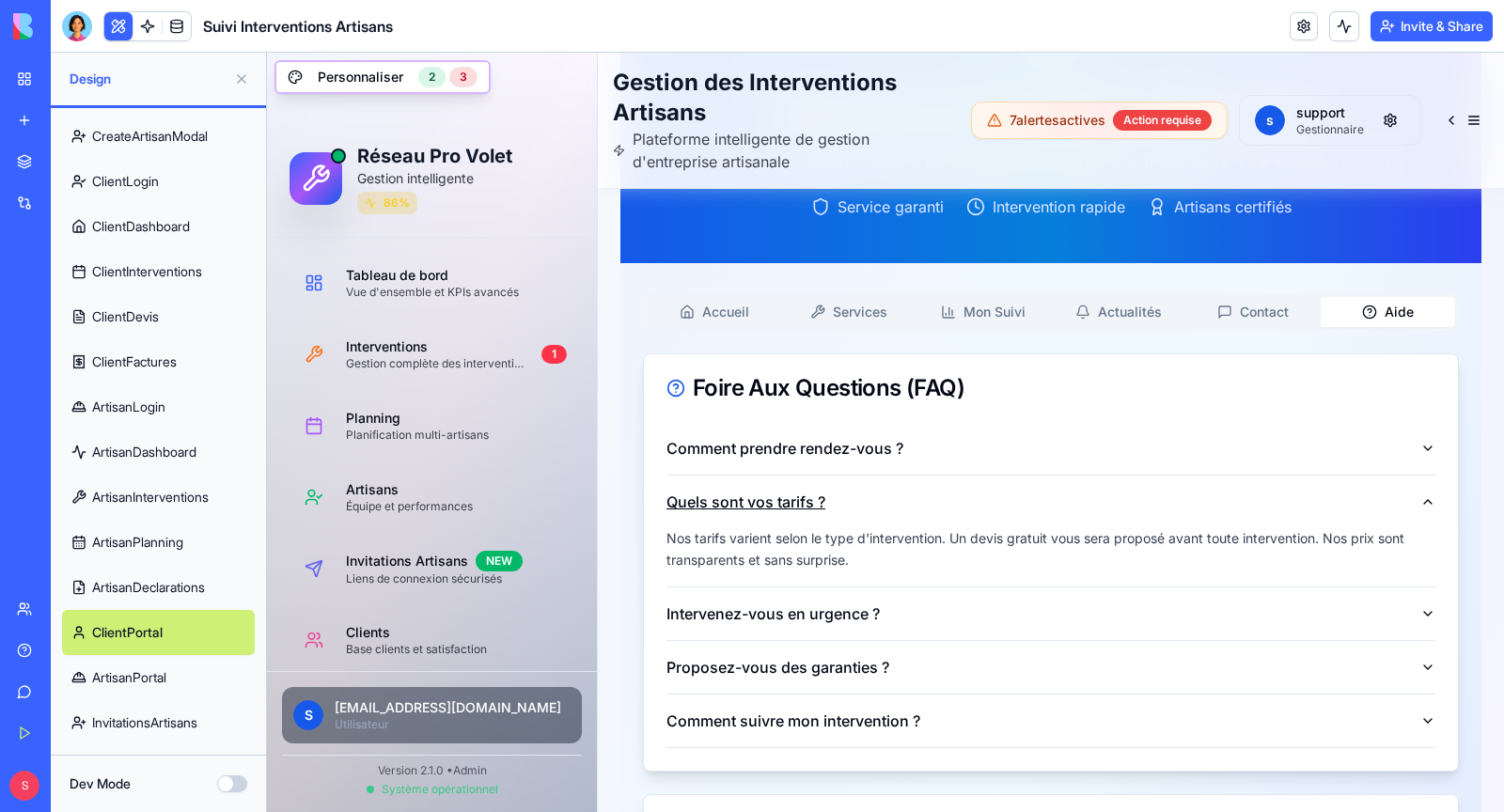
click at [1067, 504] on button "Quels sont vos tarifs ?" at bounding box center [1050, 502] width 769 height 53
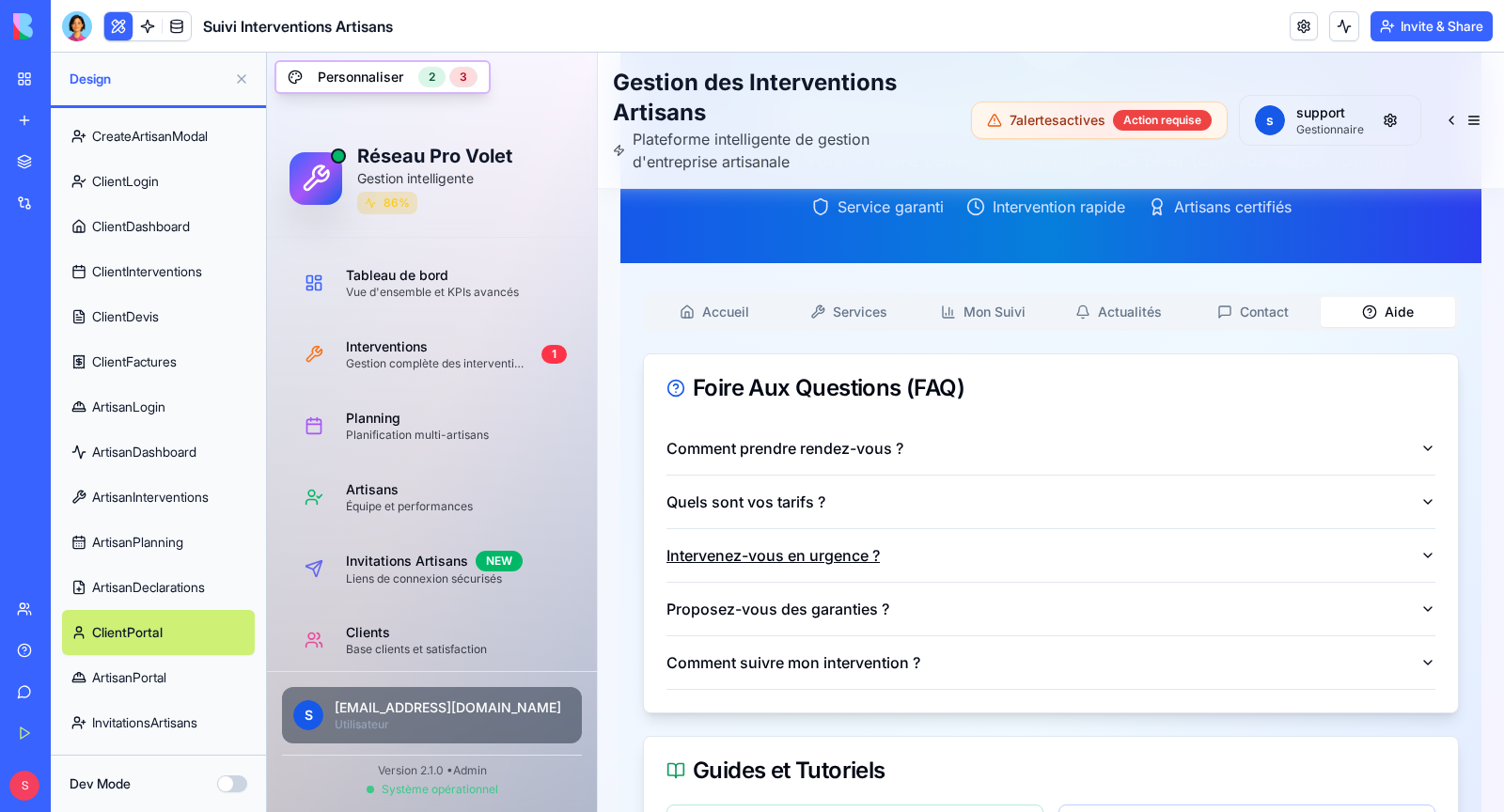
click at [1075, 543] on button "Intervenez-vous en urgence ?" at bounding box center [1050, 556] width 769 height 53
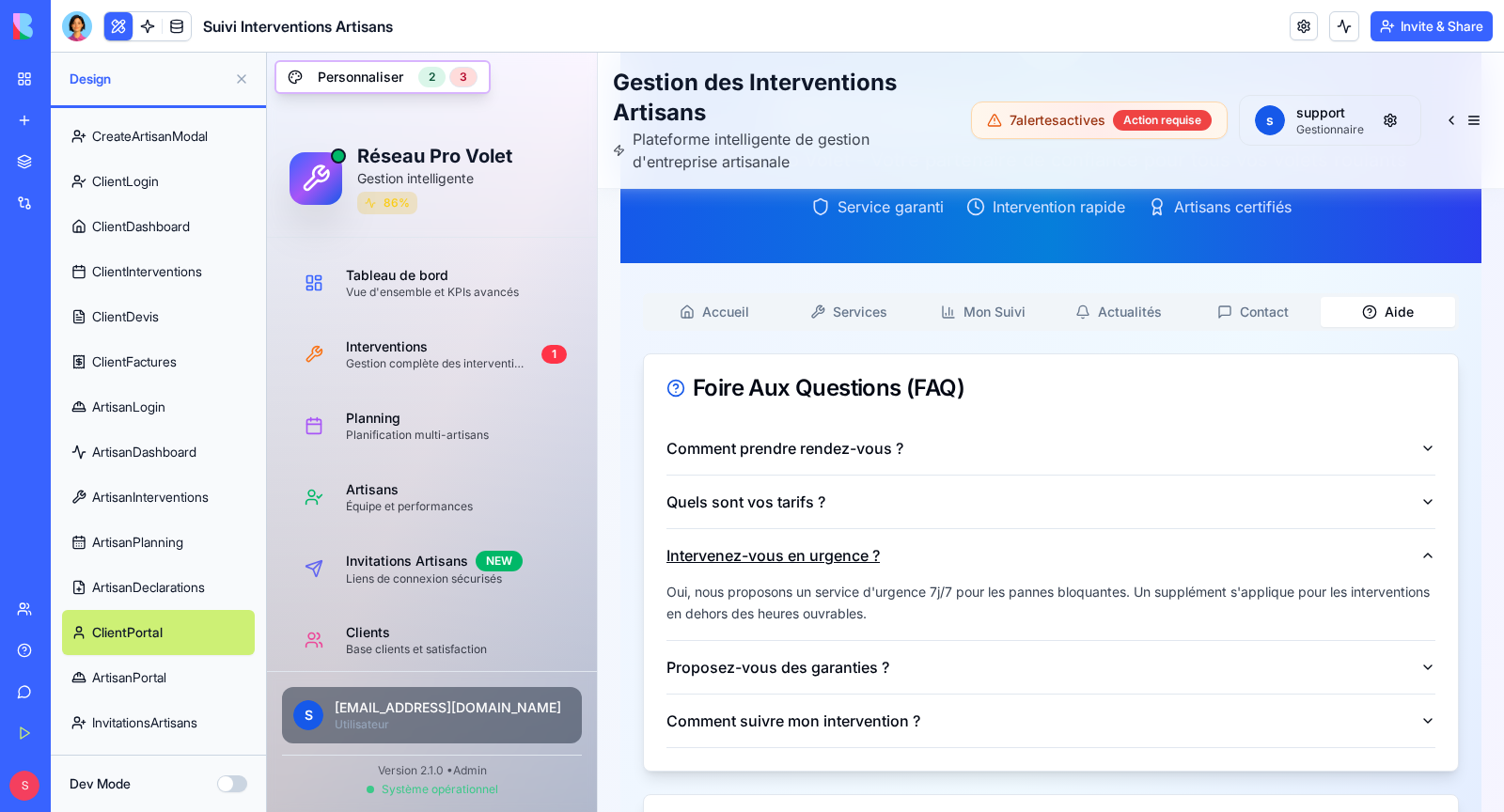
click at [1075, 543] on button "Intervenez-vous en urgence ?" at bounding box center [1050, 556] width 769 height 53
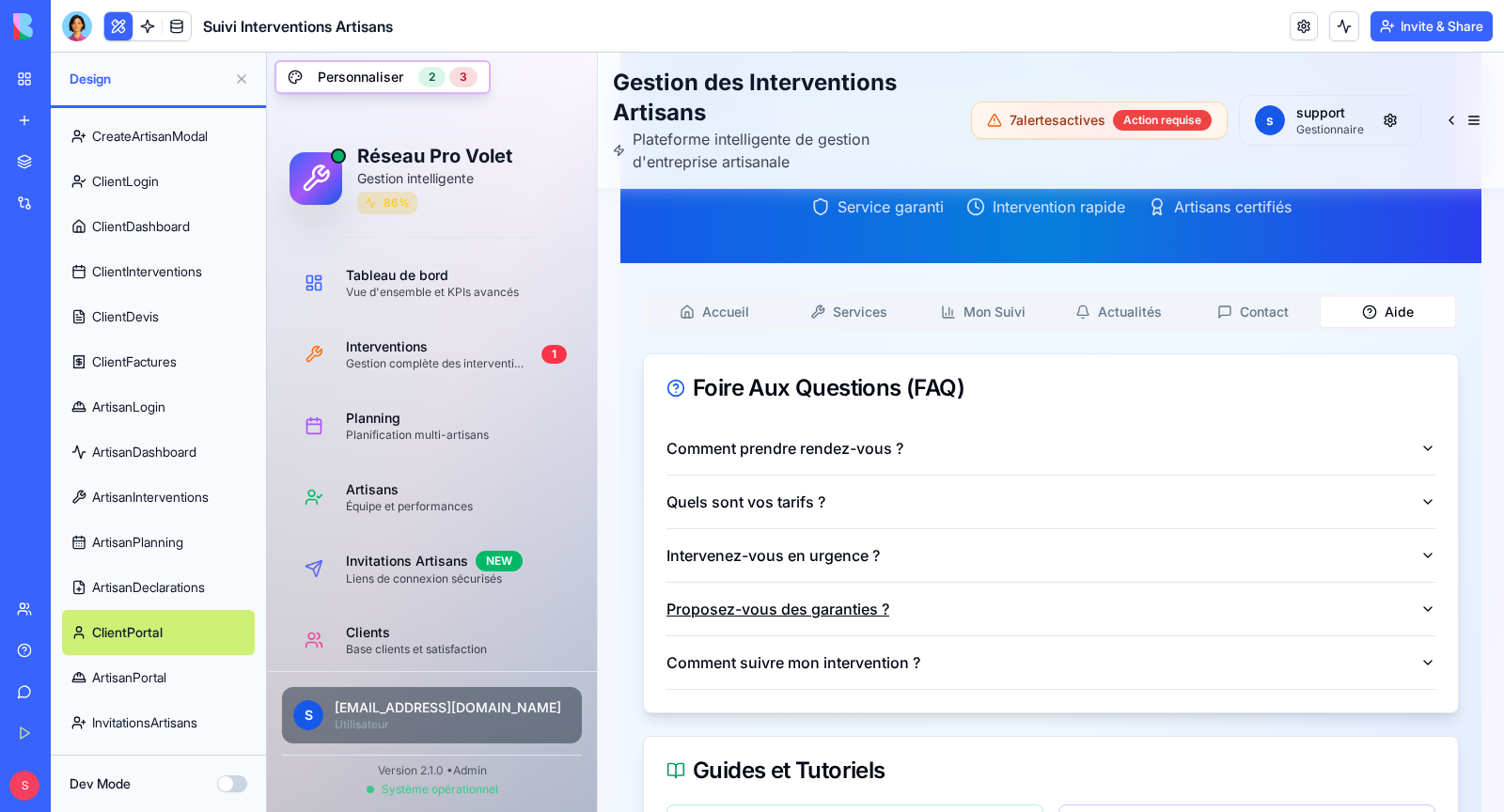
click at [1081, 603] on button "Proposez-vous des garanties ?" at bounding box center [1050, 610] width 769 height 53
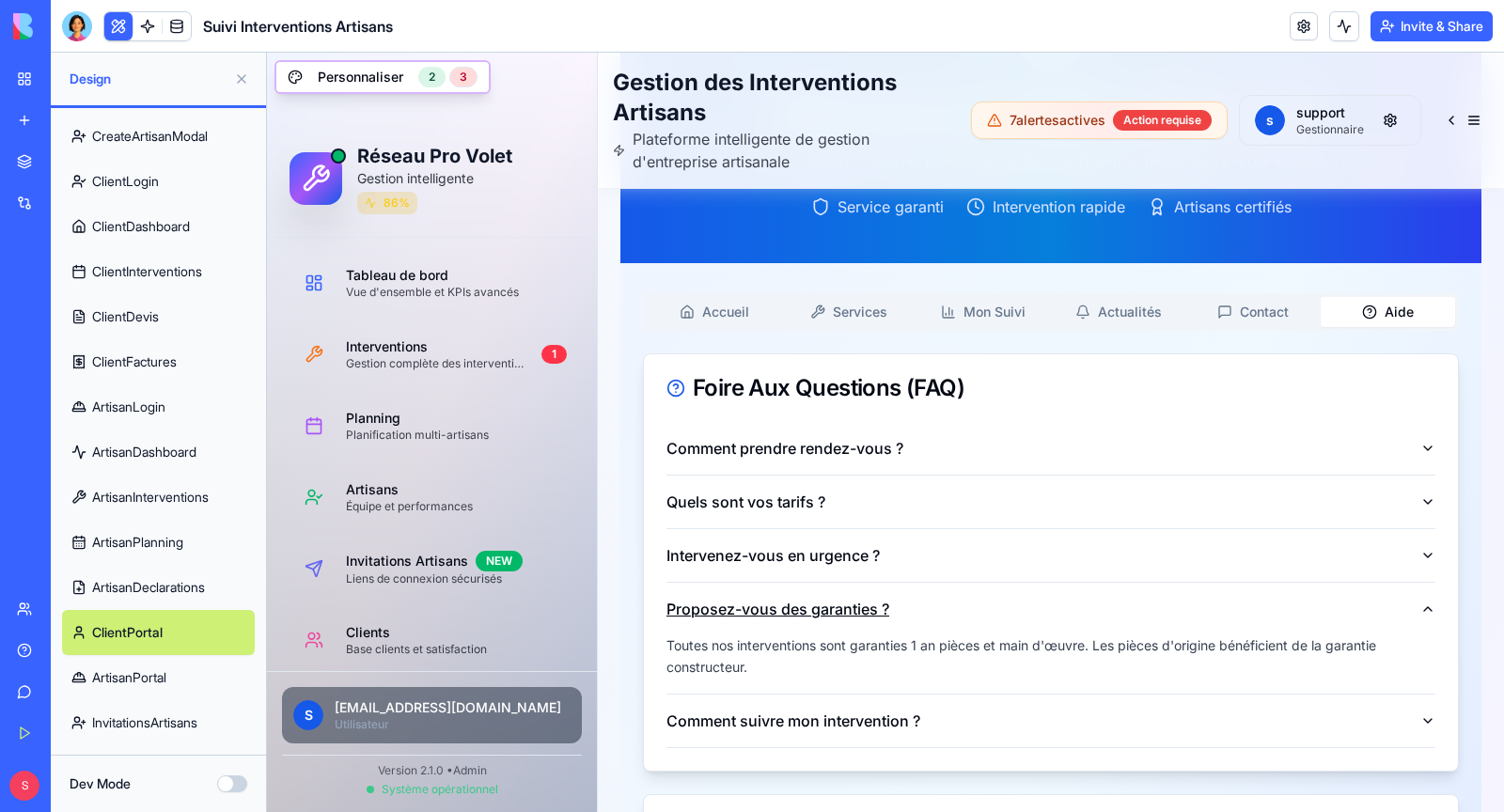
click at [1081, 603] on button "Proposez-vous des garanties ?" at bounding box center [1050, 610] width 769 height 53
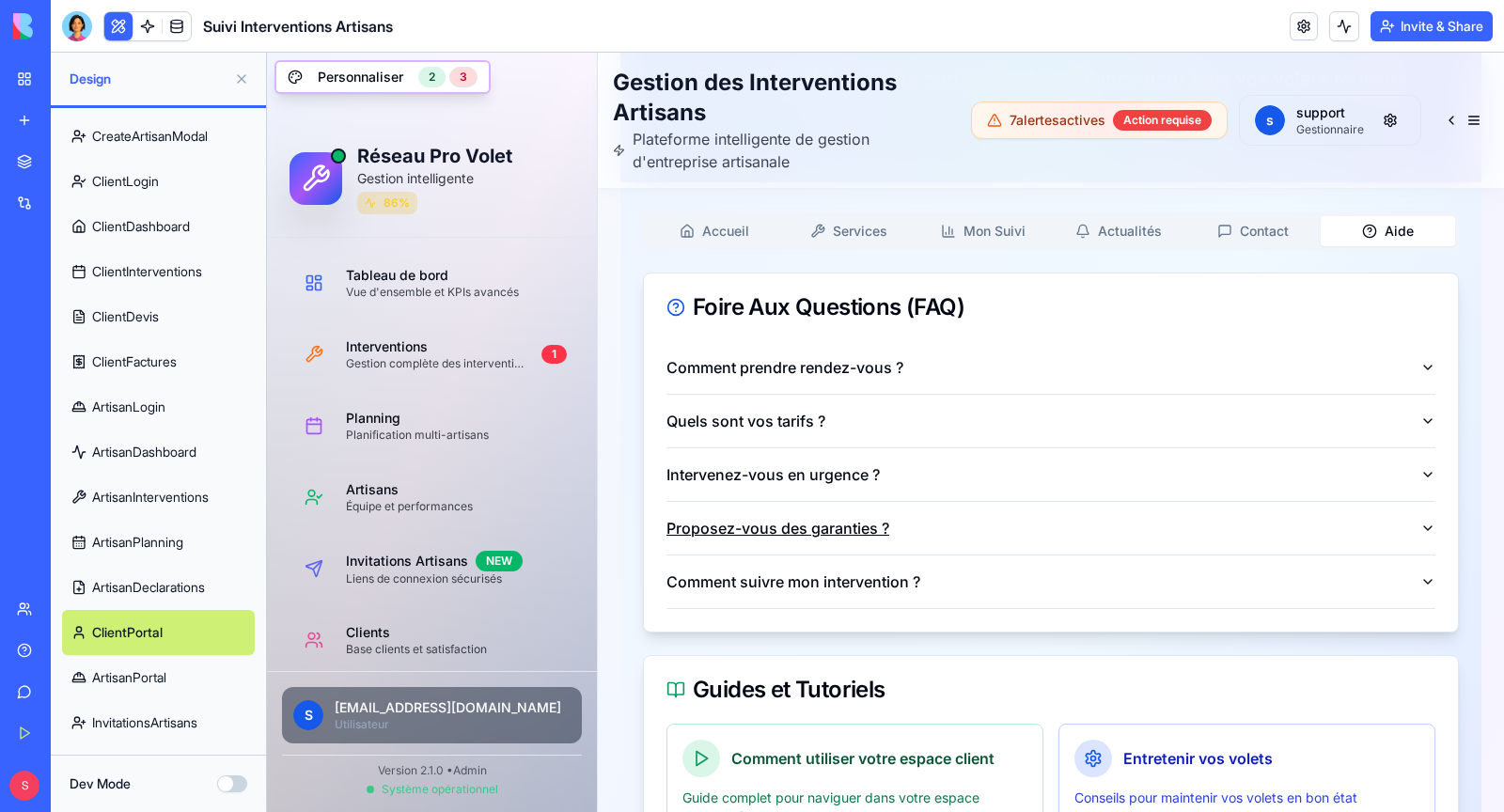
scroll to position [359, 0]
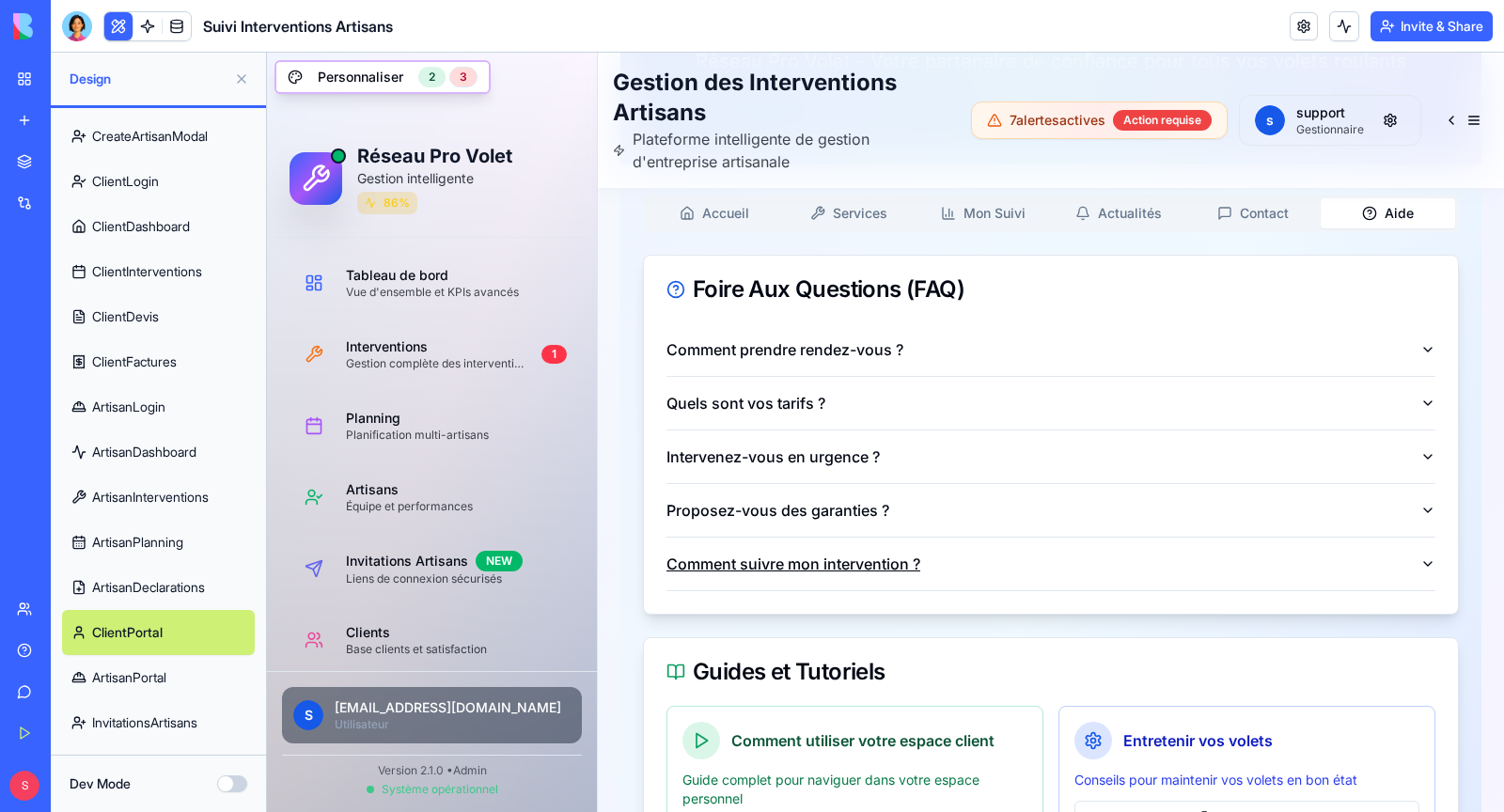
click at [1047, 569] on button "Comment suivre mon intervention ?" at bounding box center [1050, 564] width 769 height 53
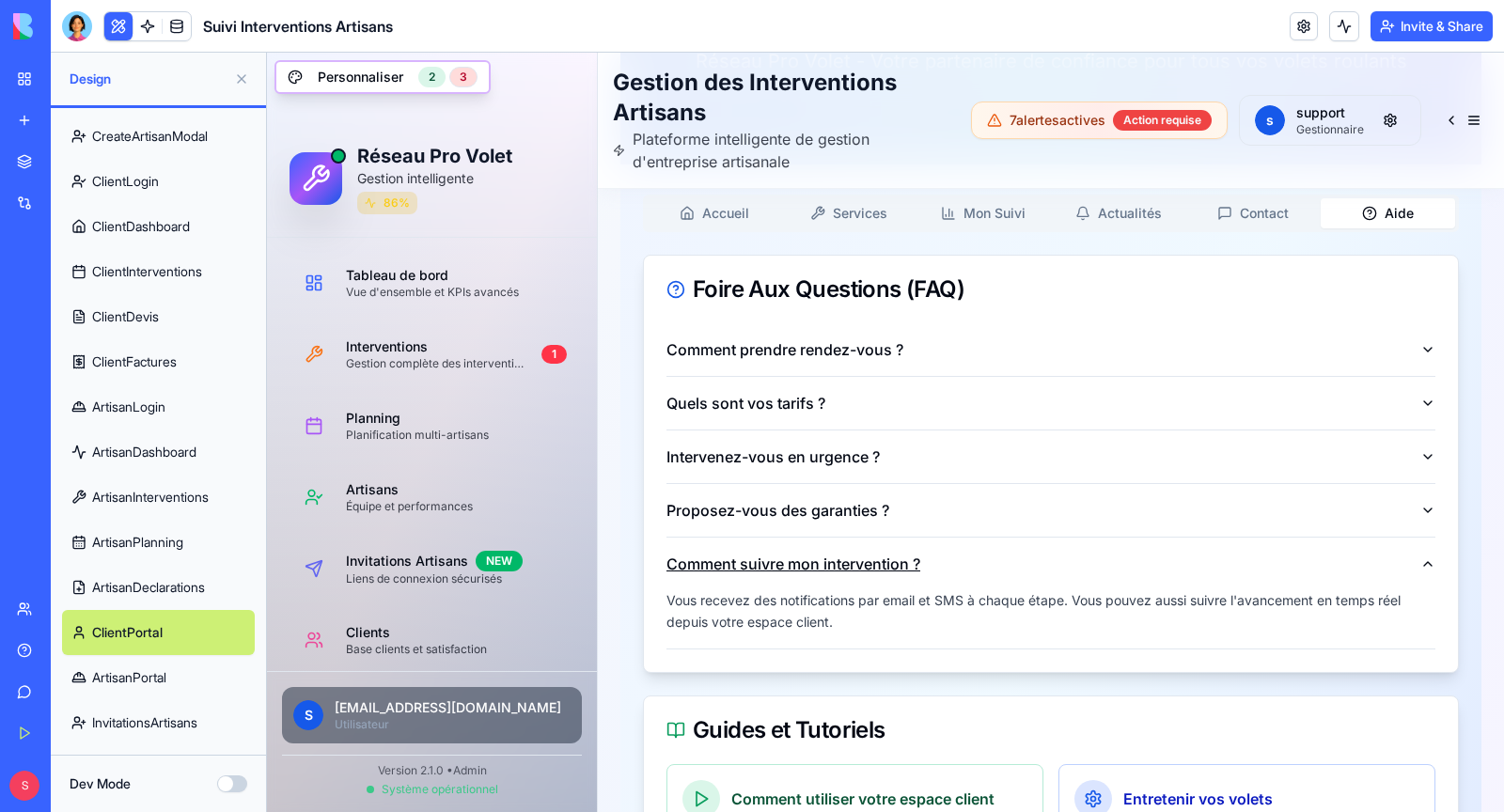
click at [1047, 569] on button "Comment suivre mon intervention ?" at bounding box center [1050, 564] width 769 height 53
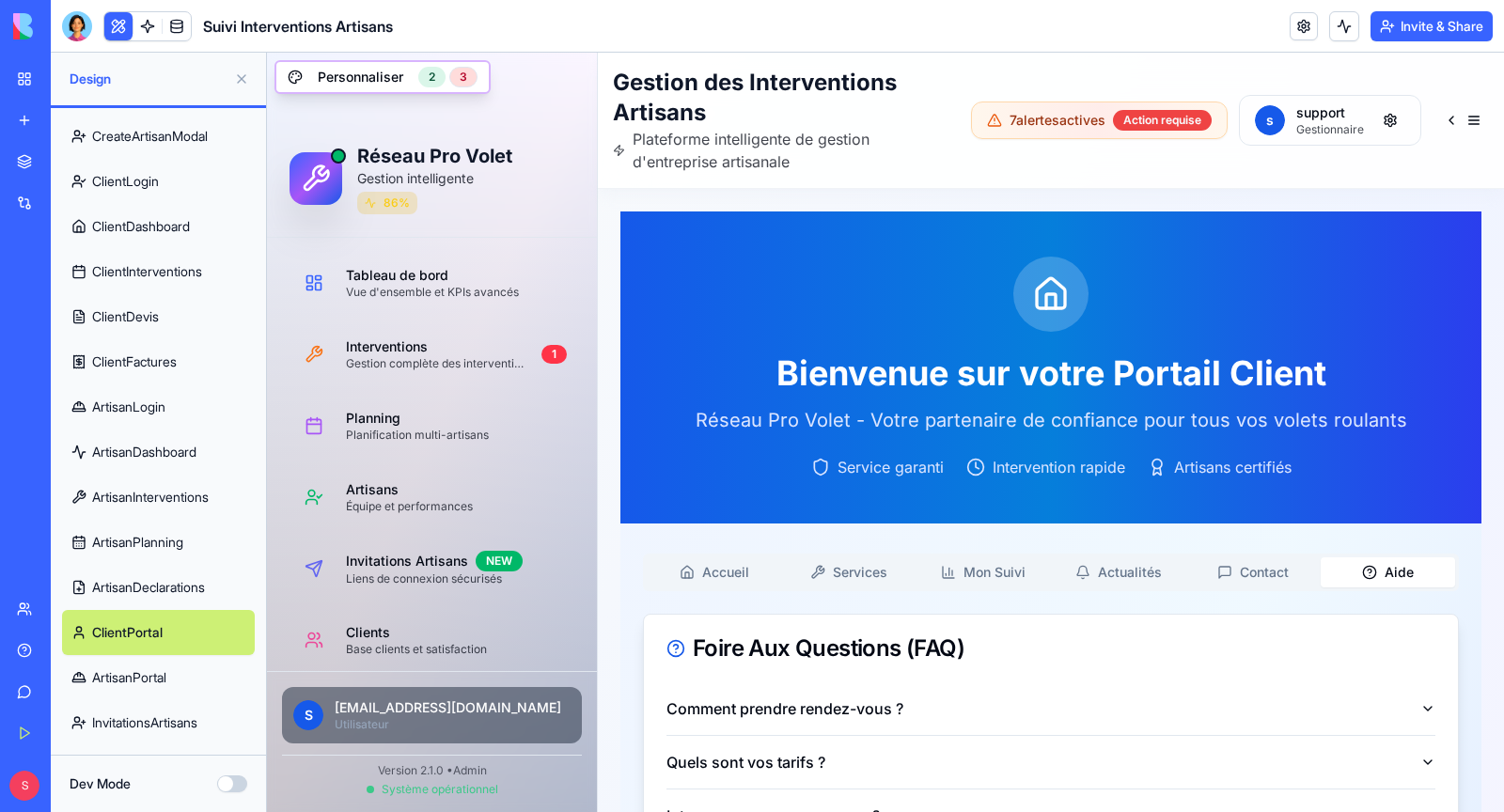
scroll to position [88, 0]
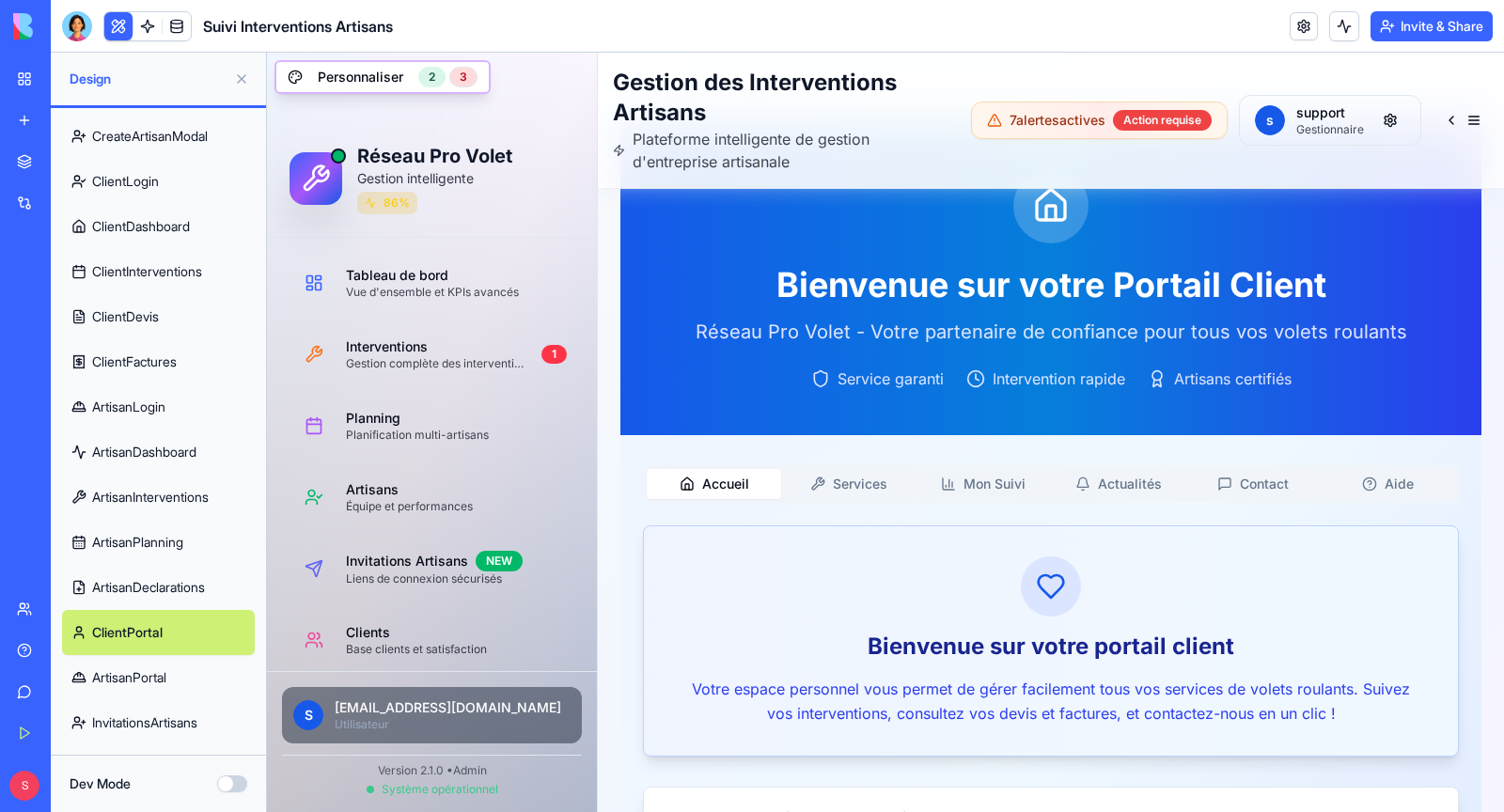
click at [758, 483] on button "Accueil" at bounding box center [714, 484] width 134 height 30
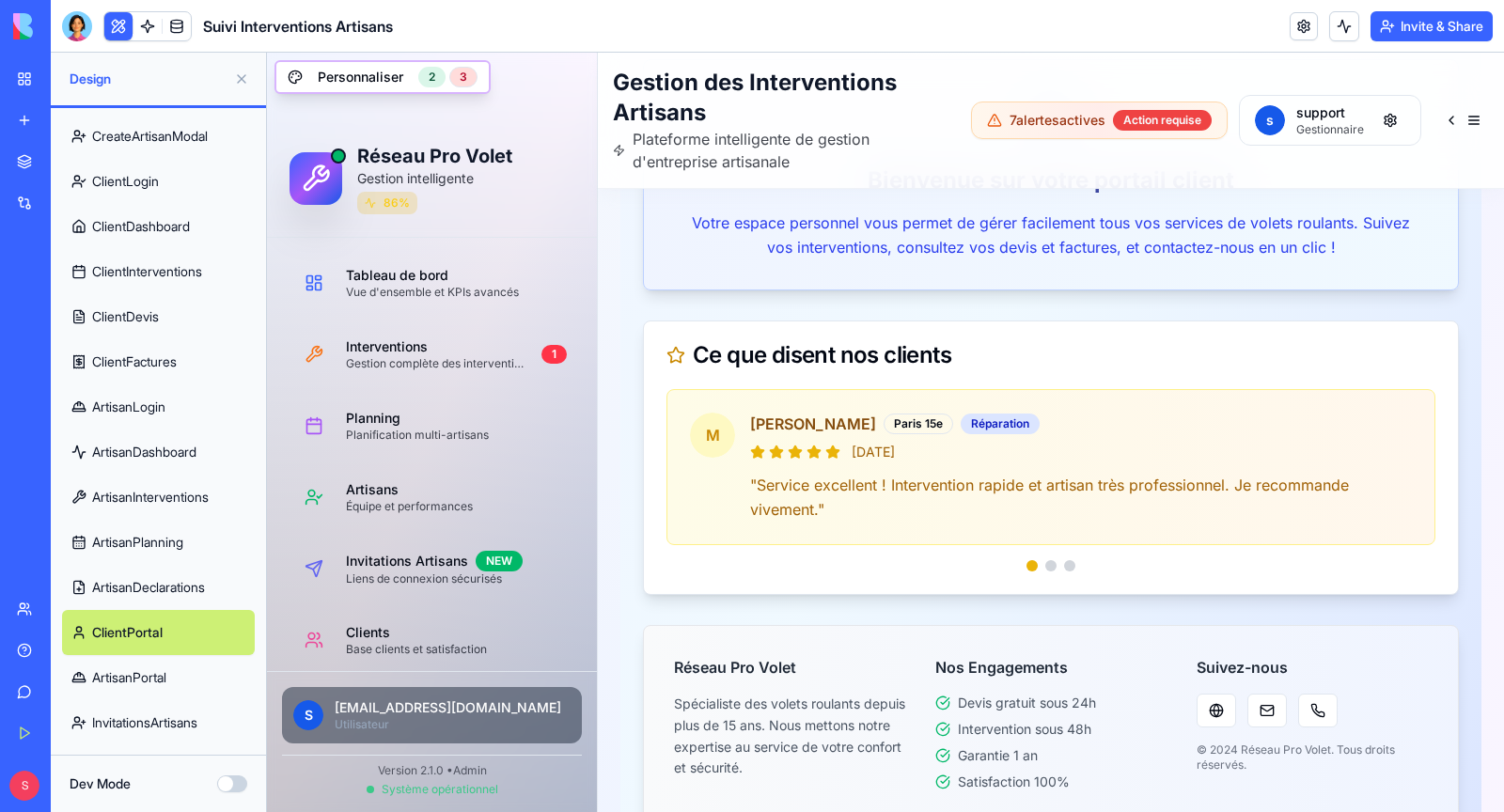
scroll to position [581, 0]
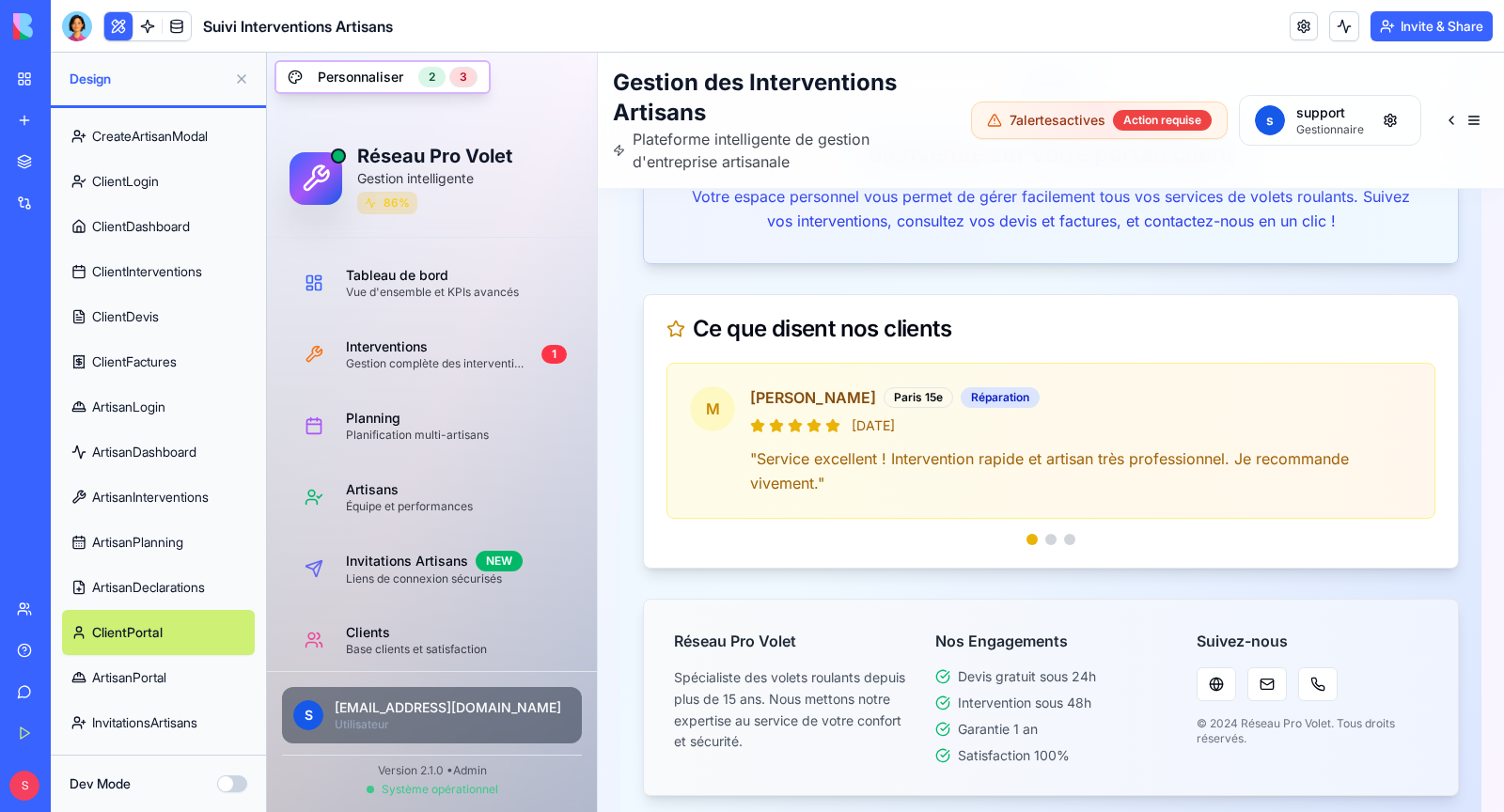
click at [162, 682] on link "ArtisanPortal" at bounding box center [159, 678] width 193 height 45
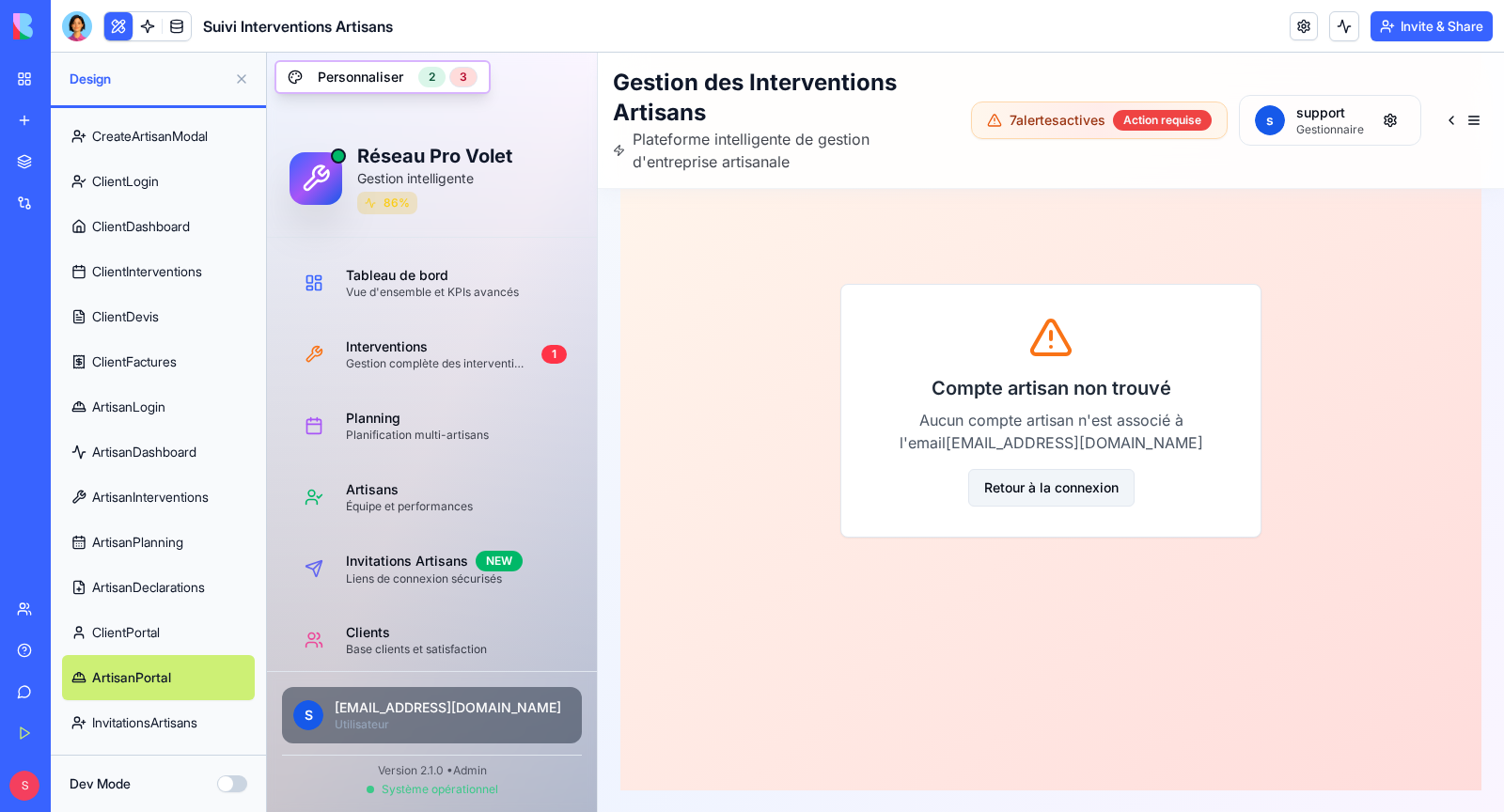
click at [1063, 493] on button "Retour à la connexion" at bounding box center [1051, 488] width 166 height 38
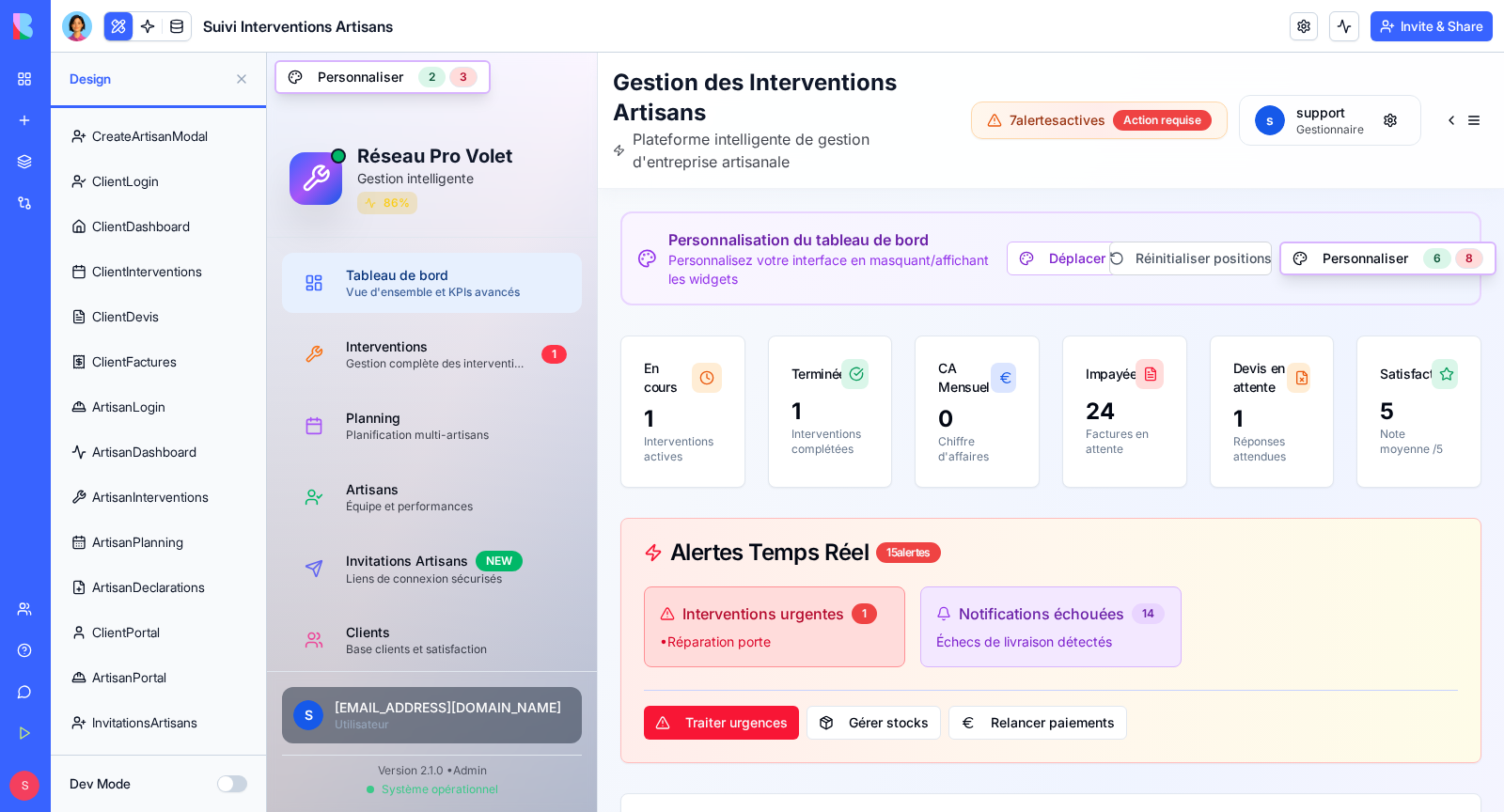
click at [239, 74] on button at bounding box center [242, 79] width 30 height 30
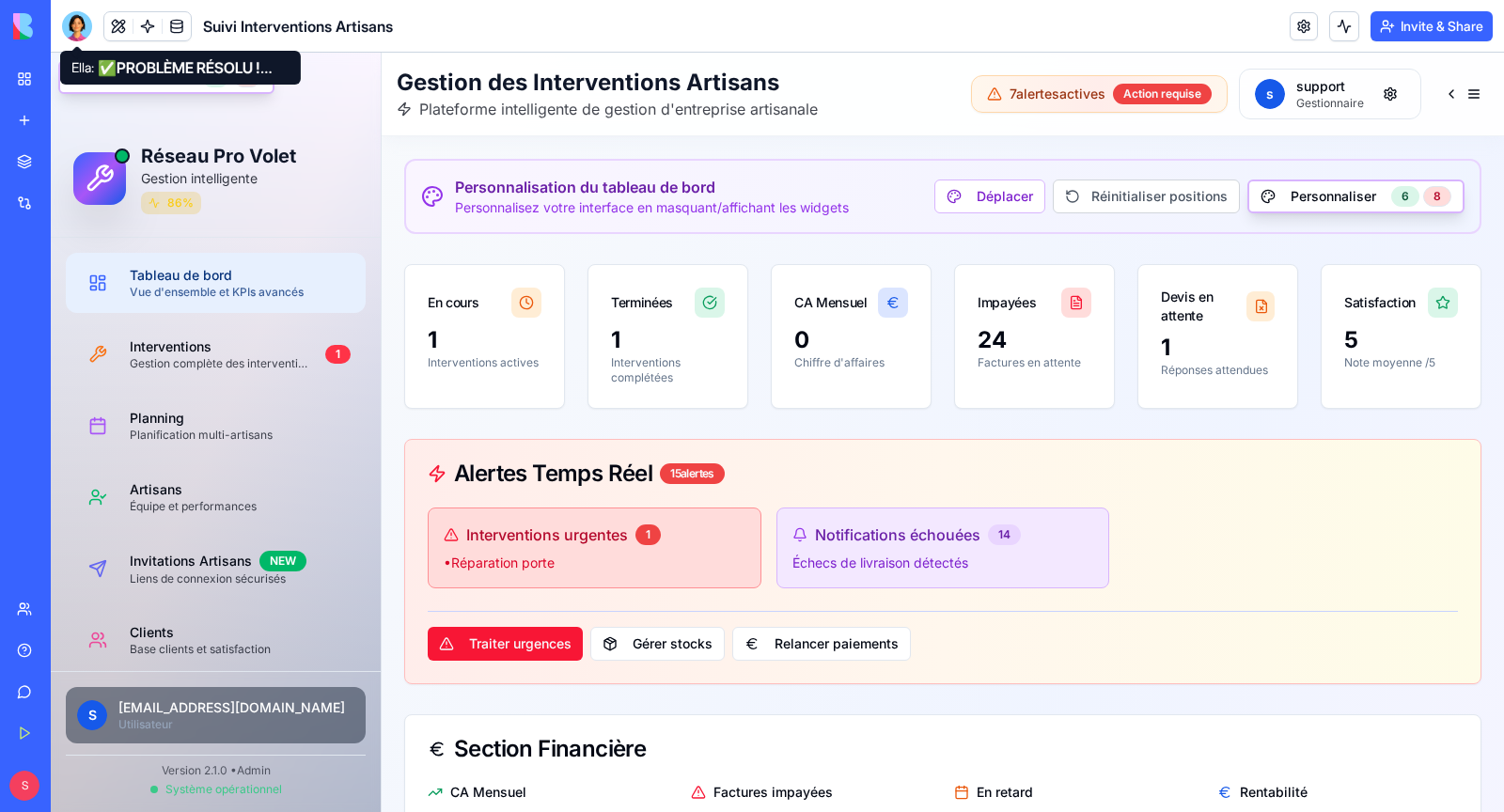
click at [81, 32] on div at bounding box center [78, 26] width 30 height 30
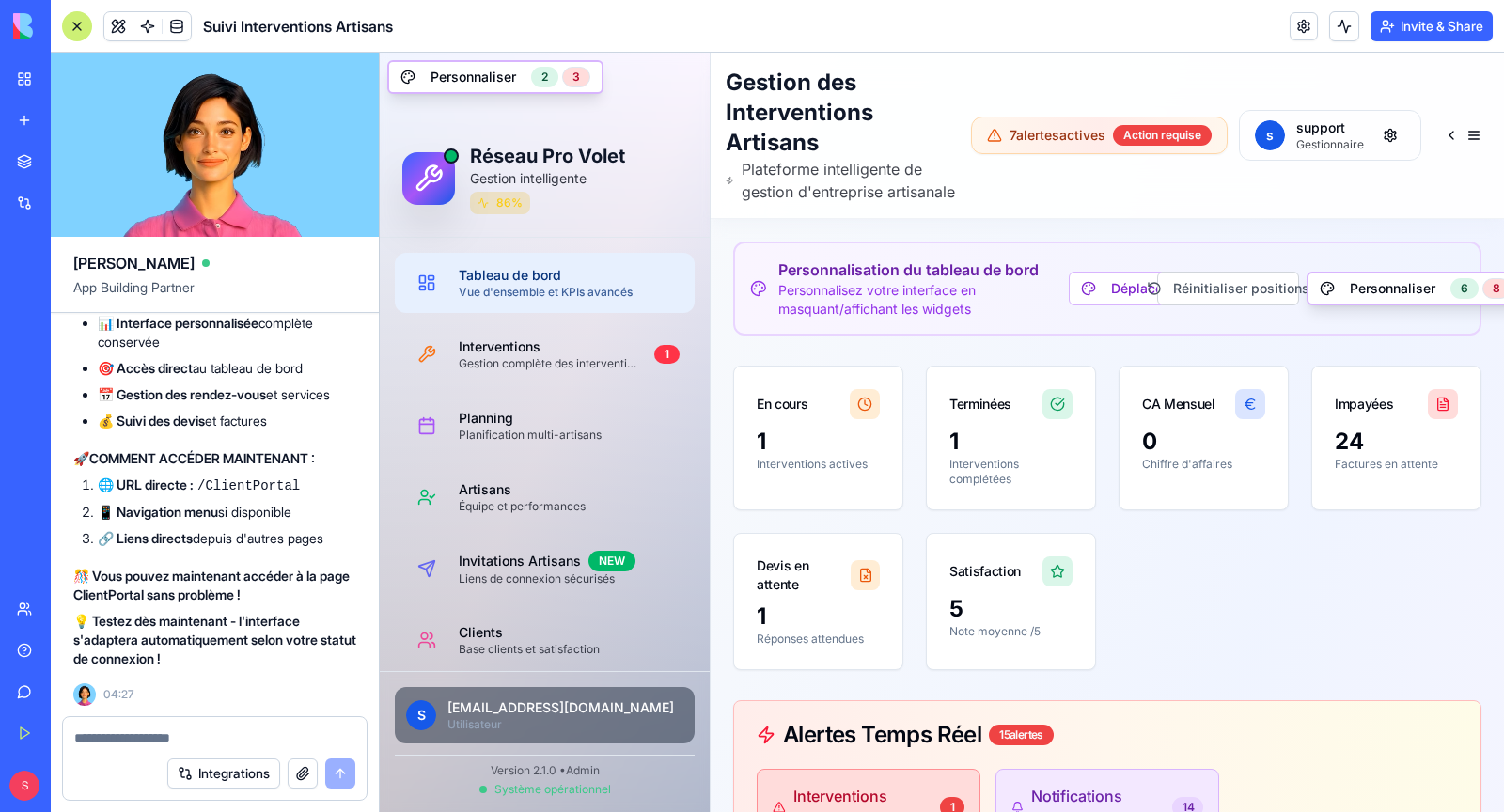
scroll to position [198234, 0]
click at [135, 734] on textarea at bounding box center [215, 738] width 281 height 19
click at [89, 736] on textarea "*********" at bounding box center [216, 738] width 282 height 19
click at [293, 743] on textarea "**********" at bounding box center [216, 738] width 282 height 19
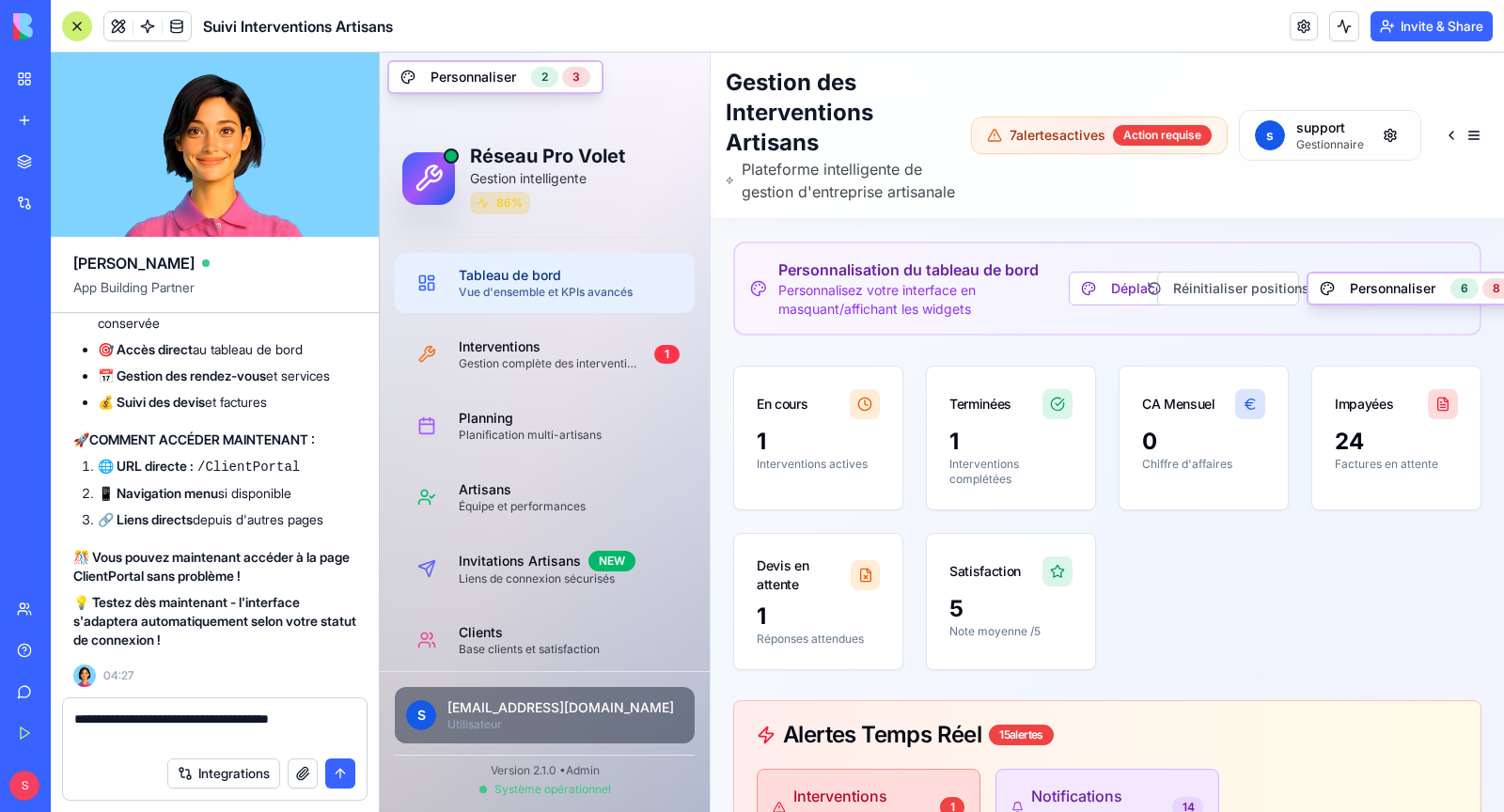
type textarea "**********"
click at [347, 770] on button "submit" at bounding box center [340, 773] width 30 height 30
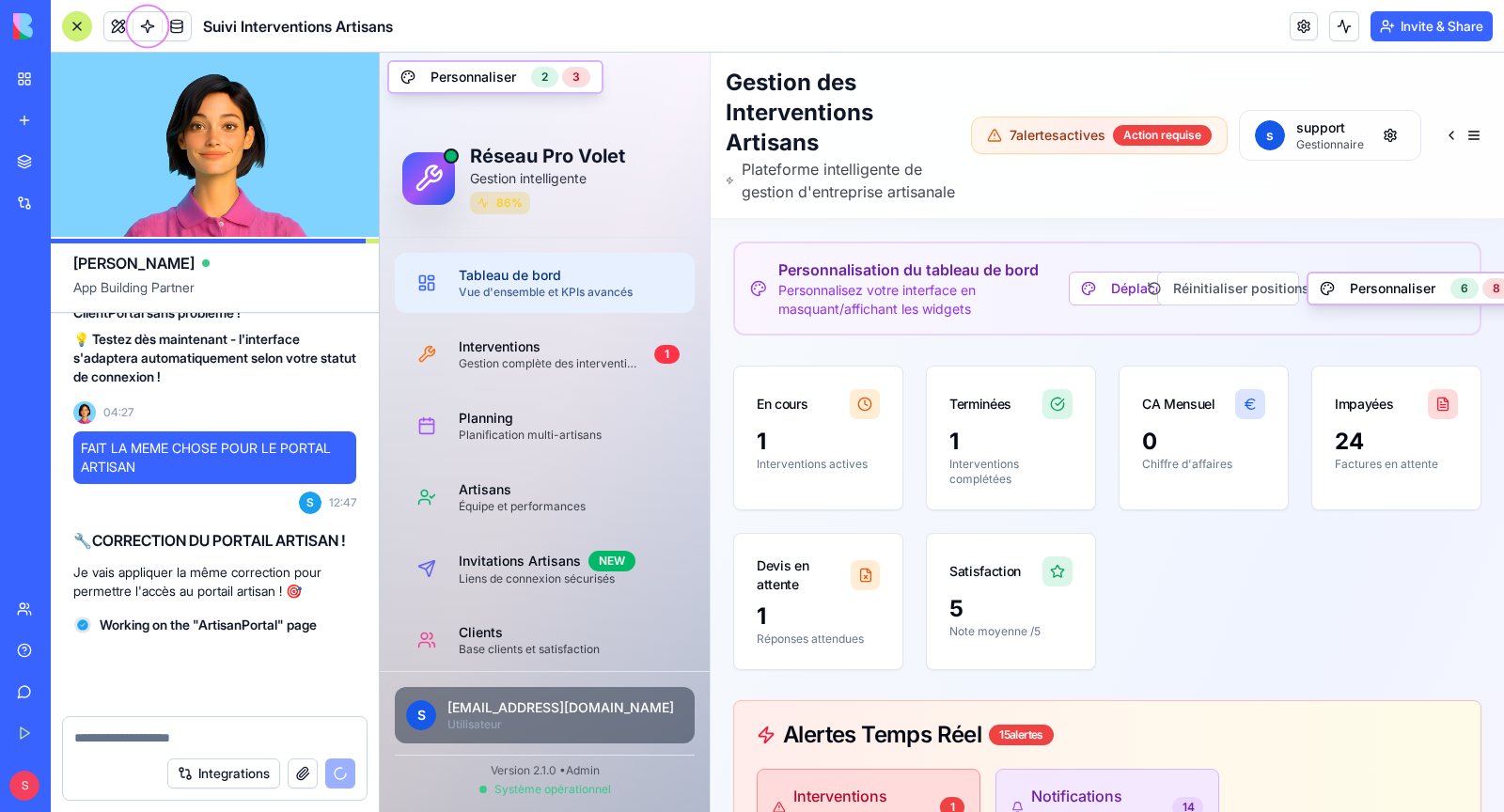
scroll to position [198611, 0]
